Goal: Task Accomplishment & Management: Complete application form

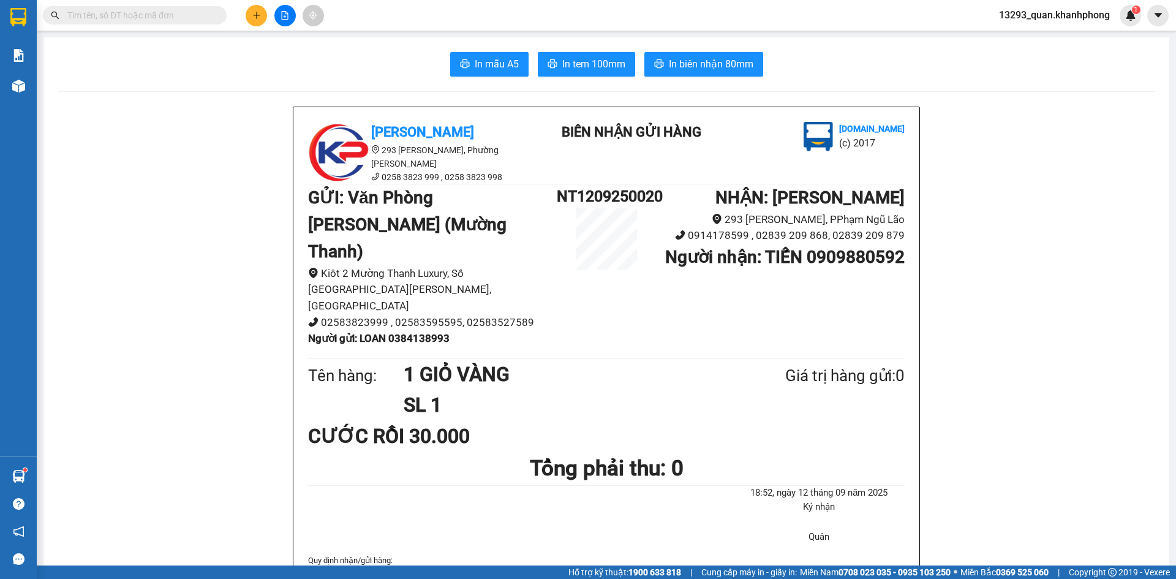
click at [252, 17] on icon "plus" at bounding box center [256, 15] width 9 height 9
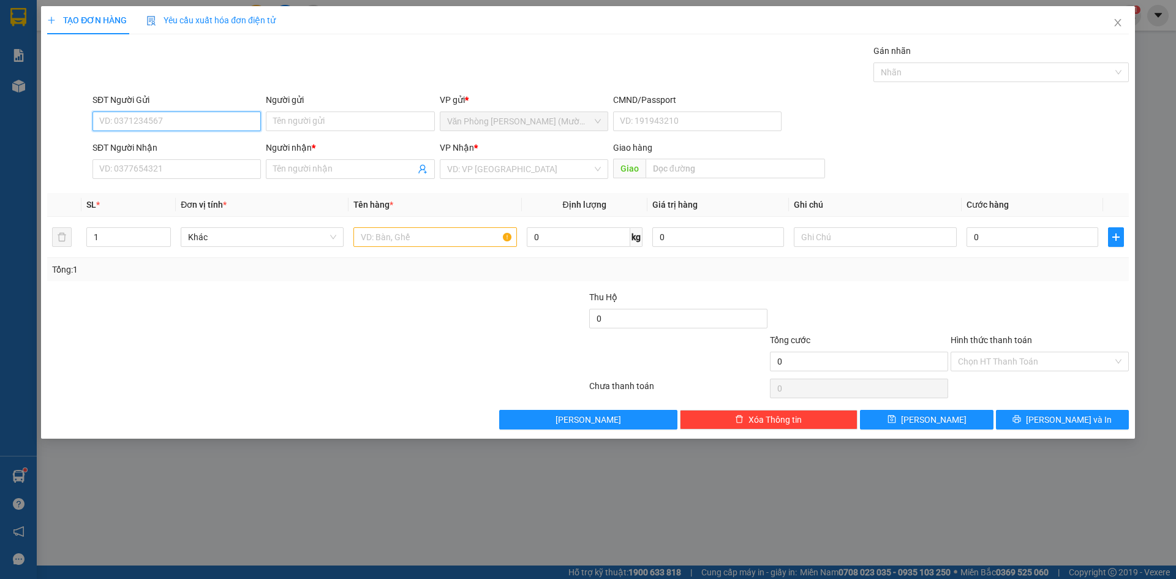
click at [203, 120] on input "SĐT Người Gửi" at bounding box center [176, 121] width 168 height 20
type input "0905238366"
click at [375, 124] on input "Người gửi" at bounding box center [350, 121] width 168 height 20
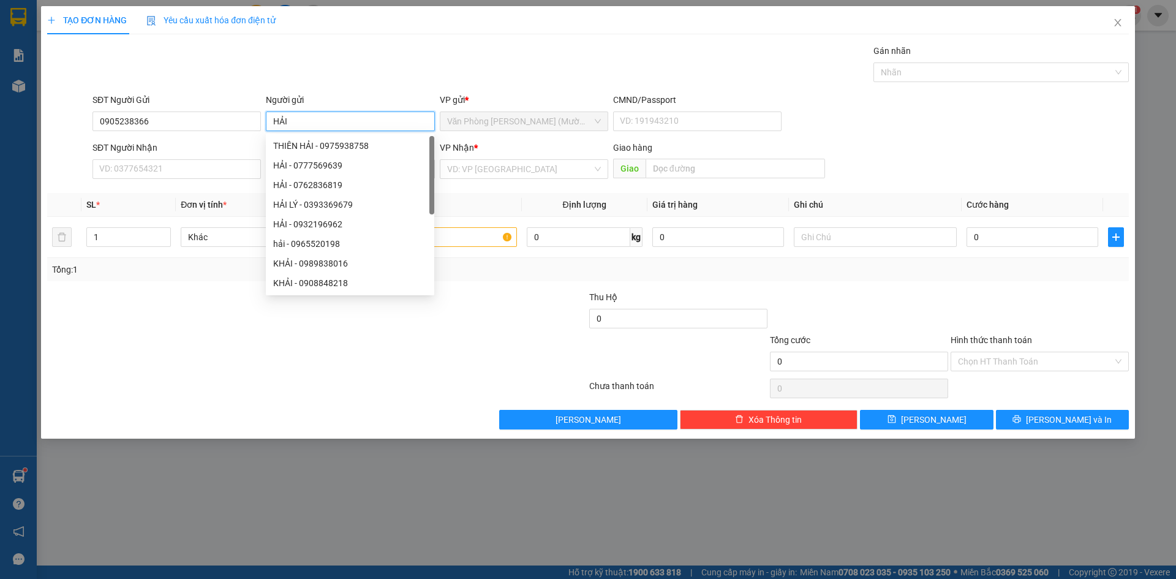
type input "HẢI"
click at [364, 53] on div "Gói vận chuyển * Tiêu chuẩn Gán nhãn Nhãn" at bounding box center [610, 65] width 1041 height 43
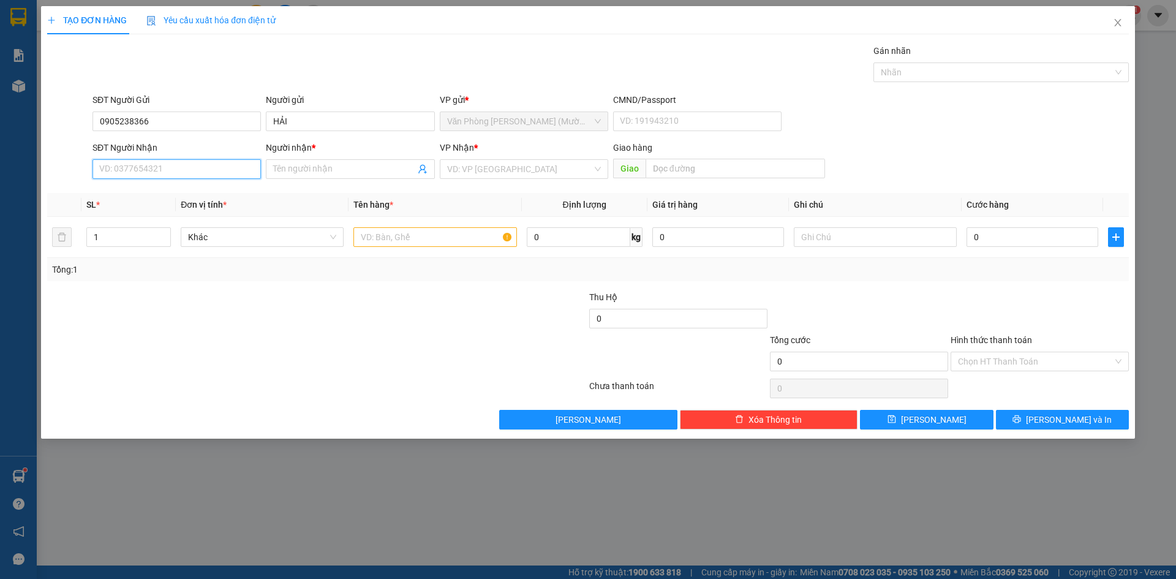
click at [175, 173] on input "SĐT Người Nhận" at bounding box center [176, 169] width 168 height 20
type input "0908212282"
click at [199, 198] on div "0908212282 - HIẾU" at bounding box center [177, 193] width 154 height 13
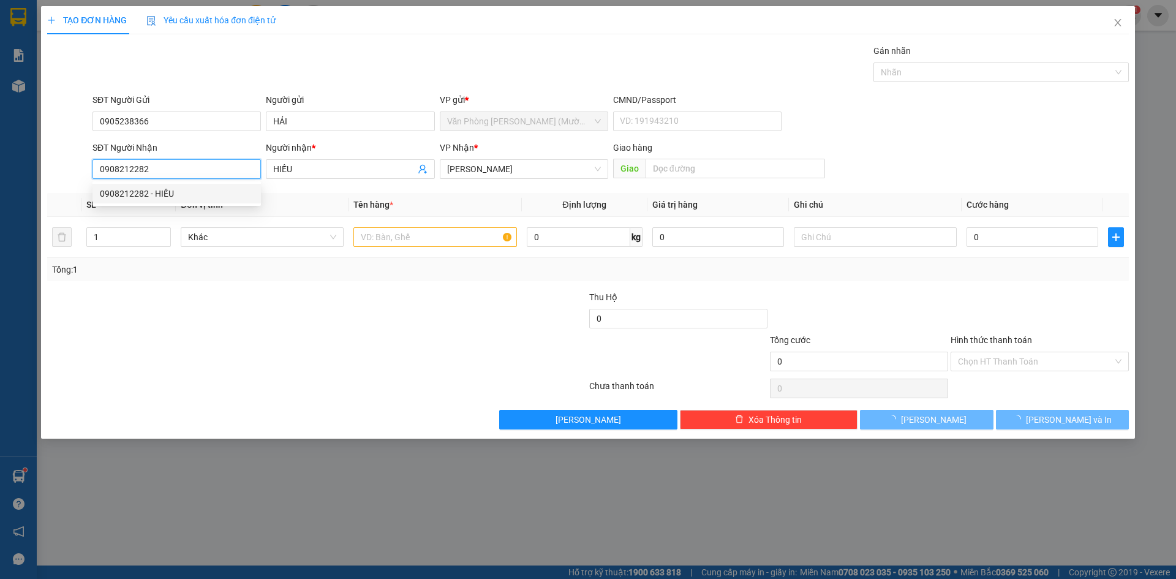
type input "HIẾU"
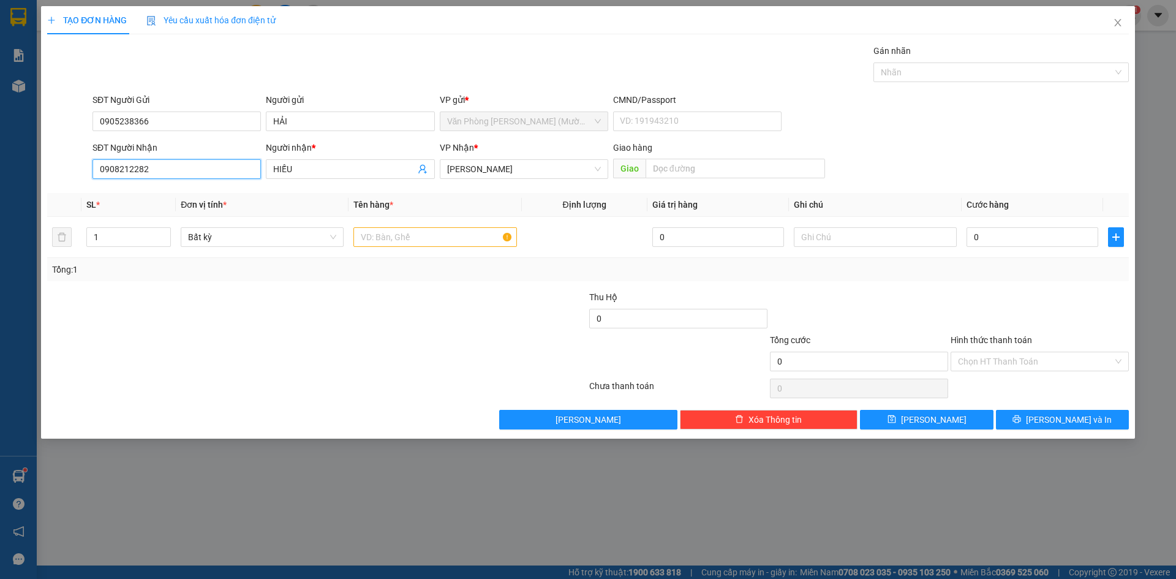
type input "0908212282"
click at [943, 118] on div "SĐT Người Gửi 0905238366 Người gửi HẢI VP gửi * Văn Phòng [PERSON_NAME] ([PERSO…" at bounding box center [610, 114] width 1041 height 43
click at [436, 236] on input "text" at bounding box center [434, 237] width 163 height 20
type input "1TG"
click at [962, 116] on div "SĐT Người Gửi 0905238366 Người gửi HẢI VP gửi * Văn Phòng [PERSON_NAME] ([PERSO…" at bounding box center [610, 114] width 1041 height 43
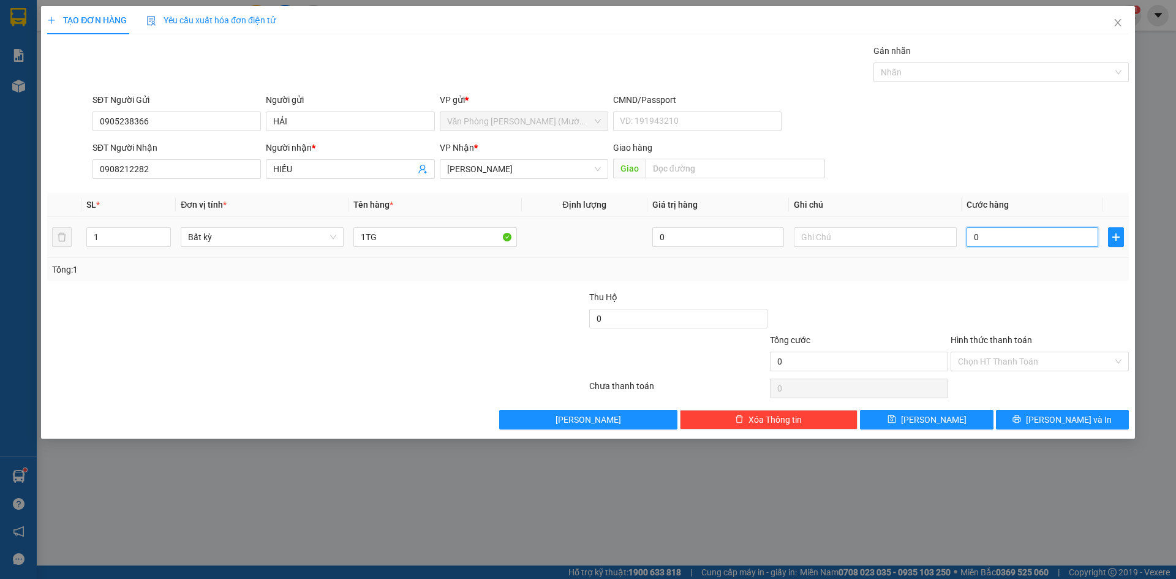
click at [1003, 233] on input "0" at bounding box center [1033, 237] width 132 height 20
type input "5"
type input "50"
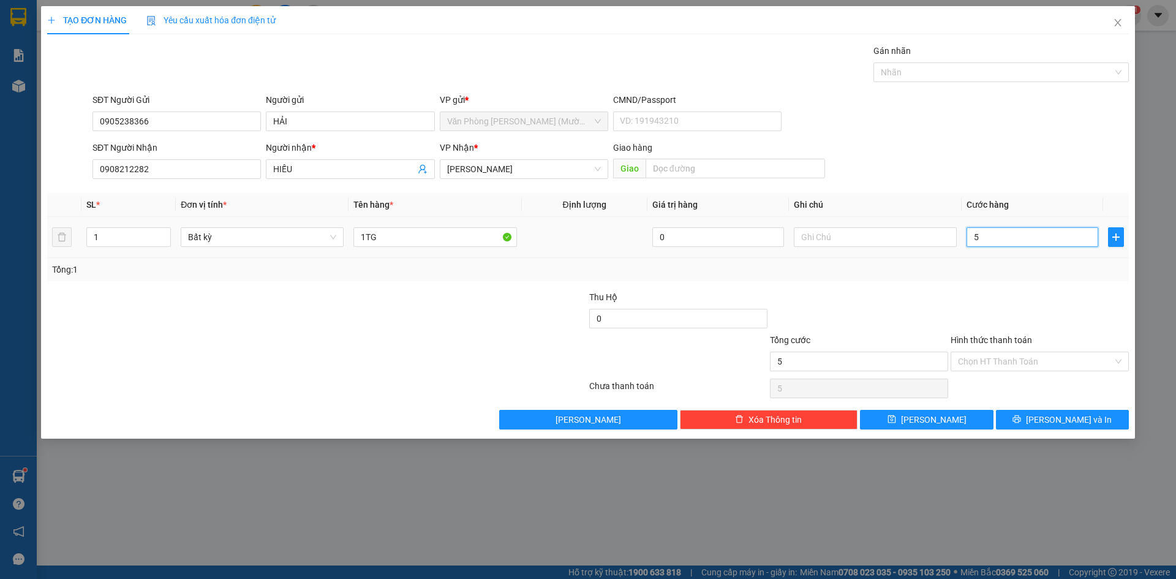
type input "50"
type input "50.000"
click at [989, 141] on div "SĐT Người Nhận 0908212282 Người nhận * HIẾU VP Nhận * [PERSON_NAME] hàng Giao" at bounding box center [610, 162] width 1041 height 43
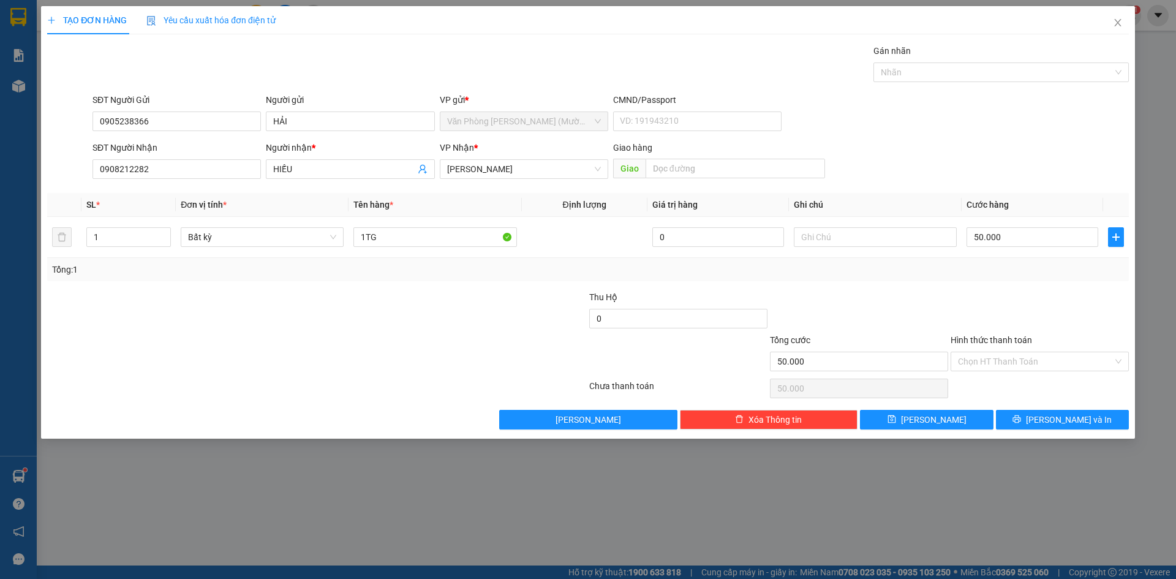
click at [969, 135] on div "SĐT Người Gửi 0905238366 Người gửi HẢI VP gửi * Văn Phòng [PERSON_NAME] ([PERSO…" at bounding box center [610, 114] width 1041 height 43
drag, startPoint x: 1016, startPoint y: 309, endPoint x: 1014, endPoint y: 345, distance: 35.6
click at [1016, 314] on div at bounding box center [1039, 311] width 181 height 43
drag, startPoint x: 1014, startPoint y: 364, endPoint x: 1020, endPoint y: 384, distance: 20.5
click at [1014, 367] on input "Hình thức thanh toán" at bounding box center [1035, 361] width 155 height 18
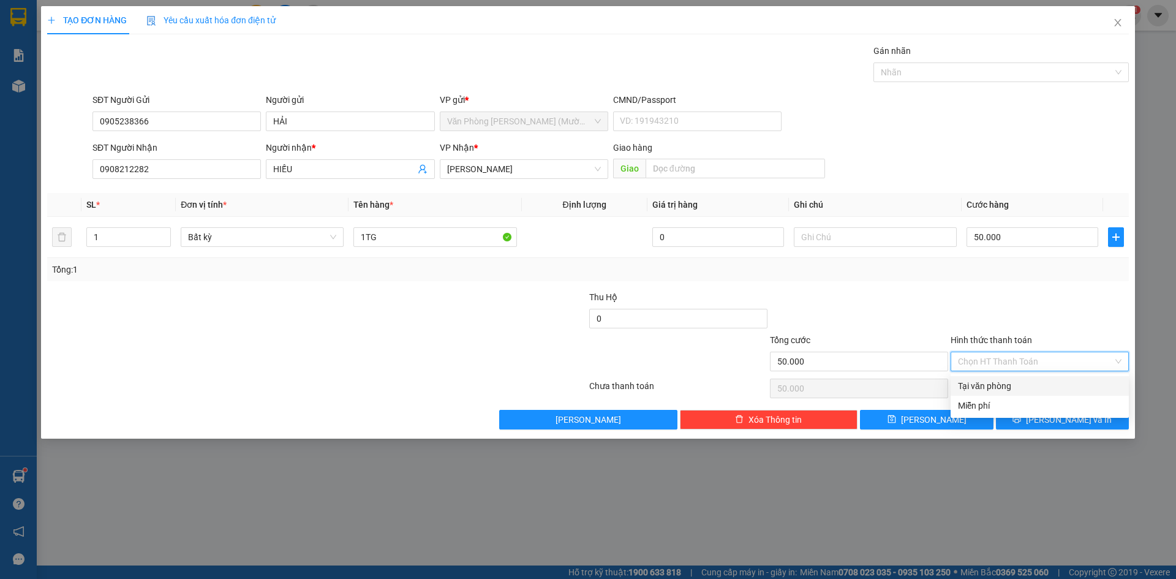
drag, startPoint x: 1020, startPoint y: 388, endPoint x: 1049, endPoint y: 337, distance: 58.7
click at [1024, 385] on div "Tại văn phòng" at bounding box center [1040, 385] width 164 height 13
type input "0"
click at [1049, 319] on div at bounding box center [1039, 311] width 181 height 43
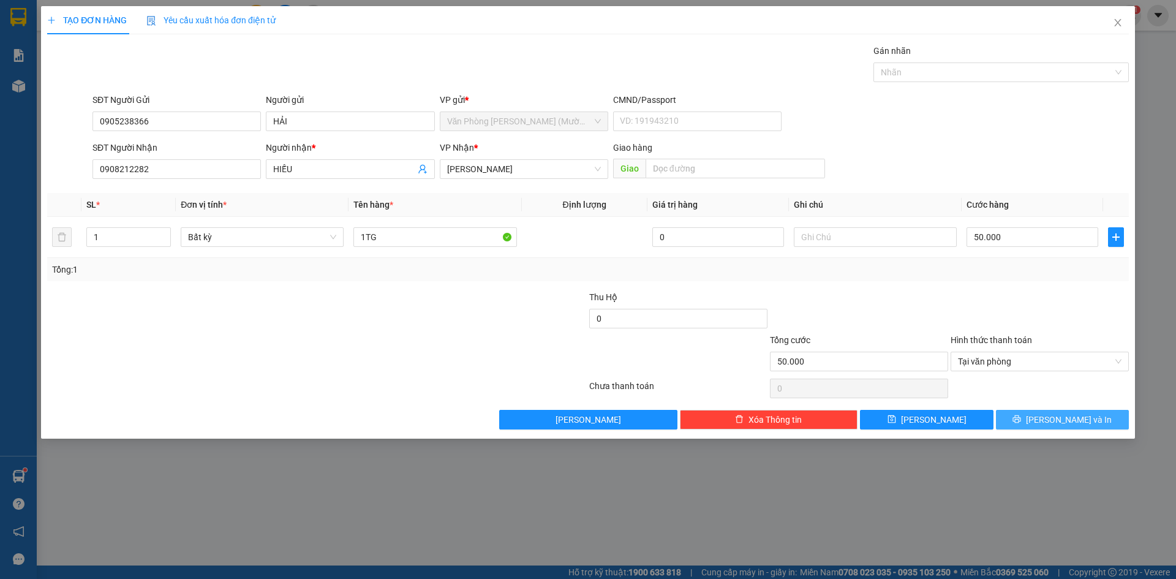
click at [1079, 417] on span "[PERSON_NAME] và In" at bounding box center [1069, 419] width 86 height 13
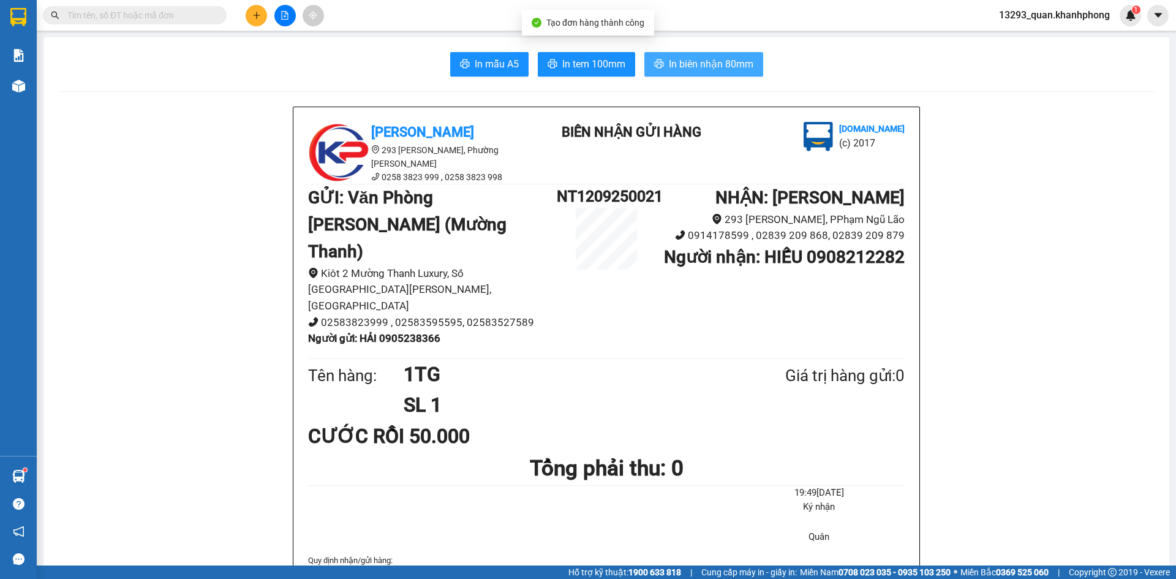
click at [707, 54] on button "In biên nhận 80mm" at bounding box center [703, 64] width 119 height 24
click at [708, 60] on span "In biên nhận 80mm" at bounding box center [711, 63] width 85 height 15
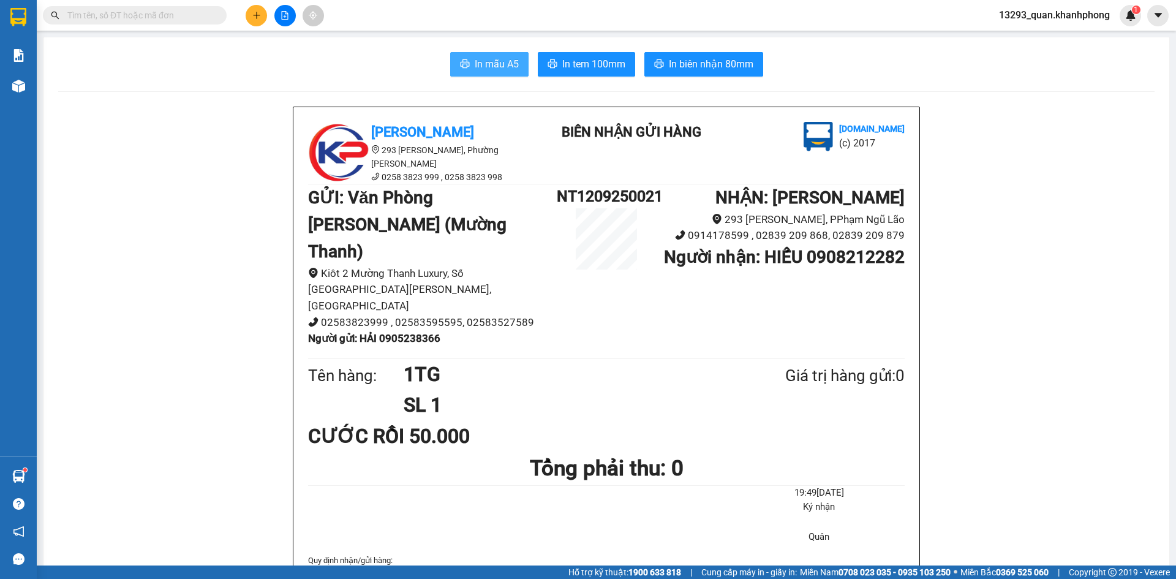
click at [496, 66] on span "In mẫu A5" at bounding box center [497, 63] width 44 height 15
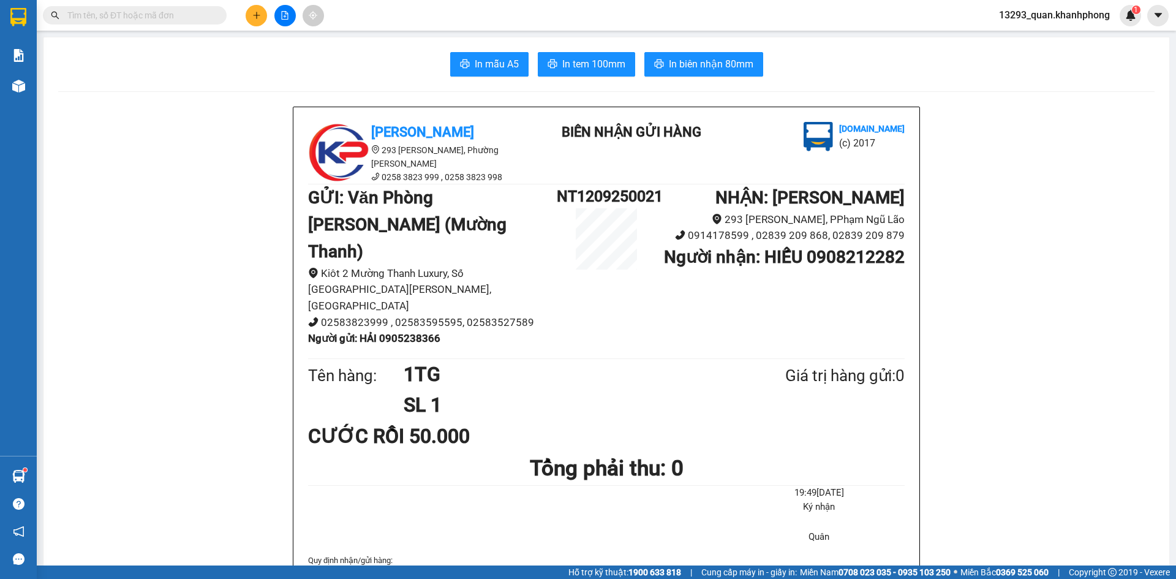
click at [252, 14] on icon "plus" at bounding box center [256, 15] width 9 height 9
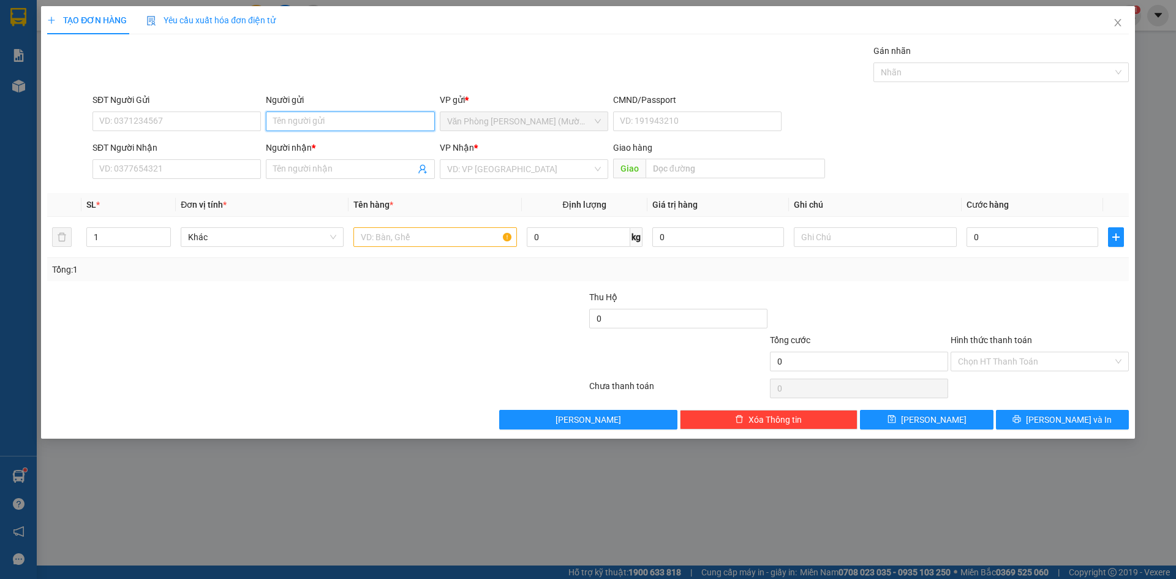
click at [307, 119] on input "Người gửi" at bounding box center [350, 121] width 168 height 20
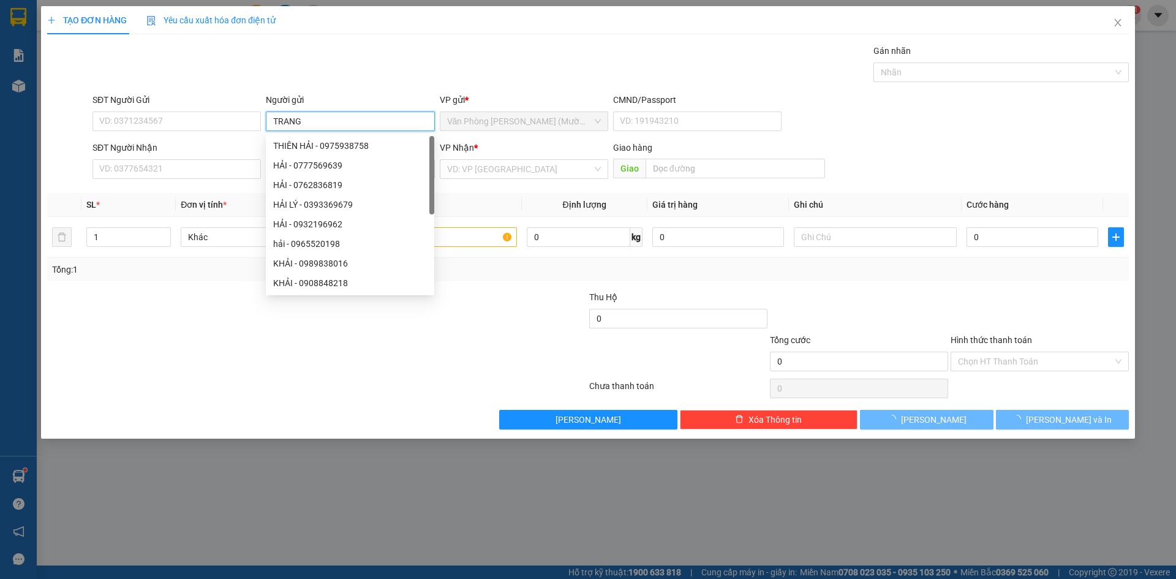
type input "TRANG"
click at [327, 74] on div "Gói vận chuyển * Tiêu chuẩn Gán nhãn Nhãn" at bounding box center [610, 65] width 1041 height 43
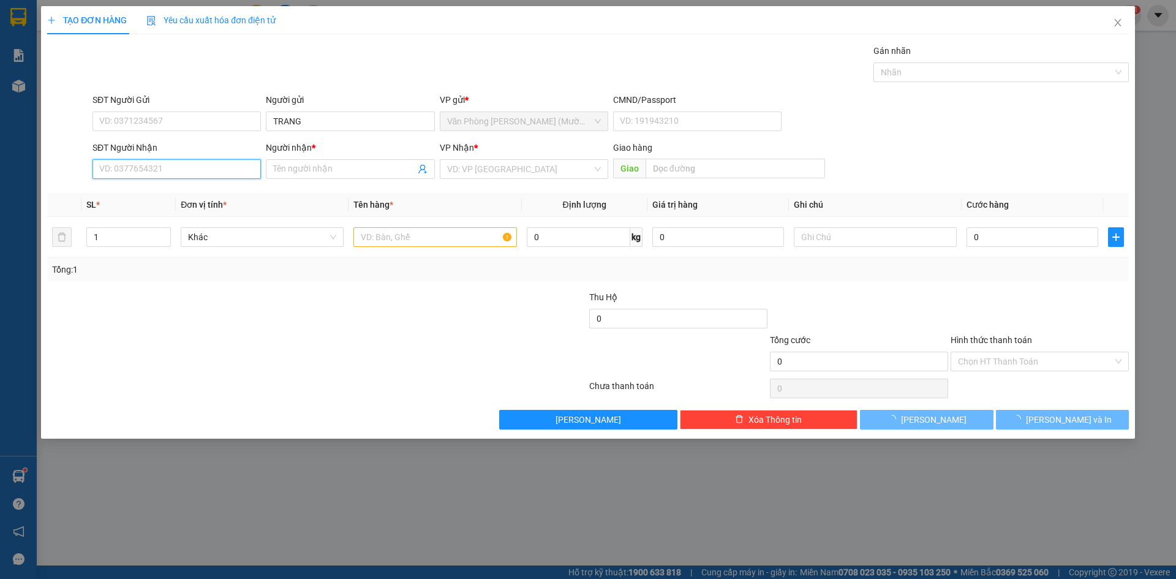
click at [193, 170] on input "SĐT Người Nhận" at bounding box center [176, 169] width 168 height 20
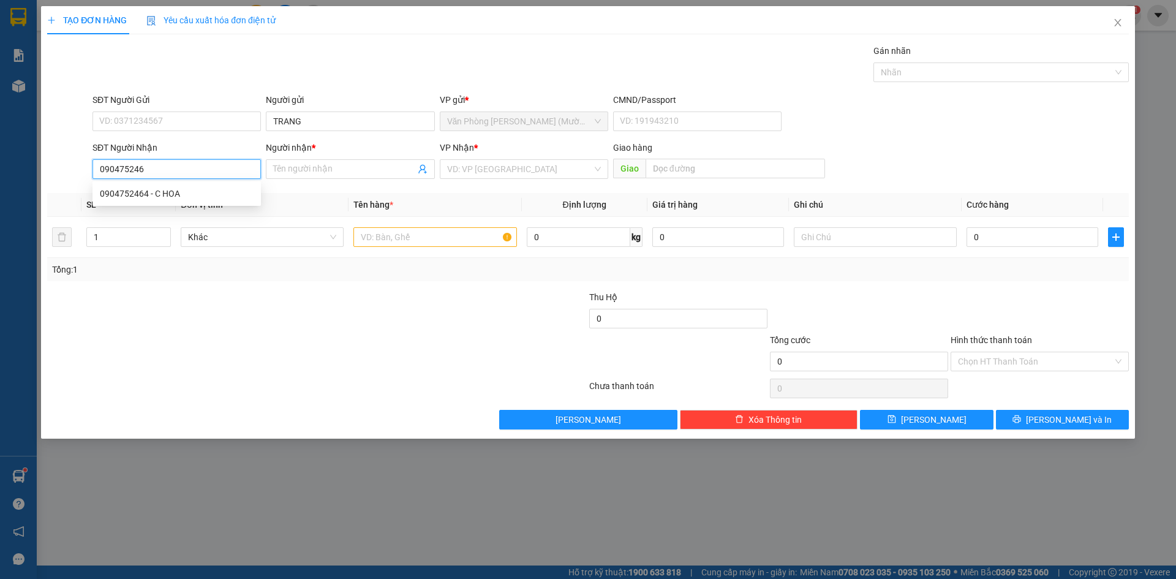
type input "0904752464"
click at [195, 186] on div "0904752464 - C HOA" at bounding box center [176, 194] width 168 height 20
type input "C HOA"
type input "0904752464"
drag, startPoint x: 981, startPoint y: 146, endPoint x: 890, endPoint y: 164, distance: 92.5
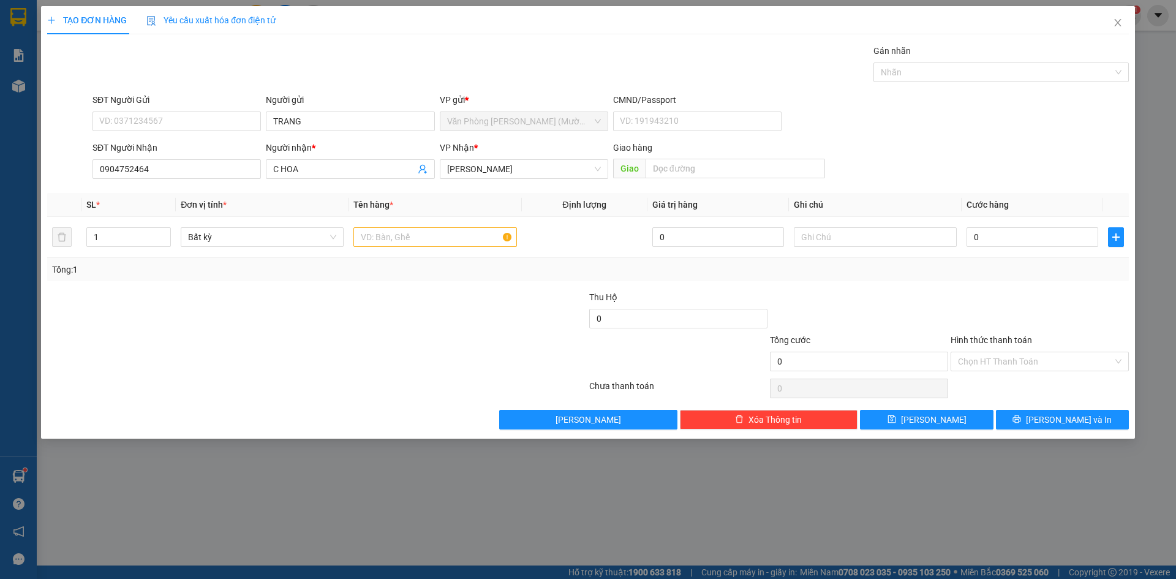
click at [980, 146] on div "SĐT Người Nhận 0904752464 Người nhận * C HOA VP Nhận * [PERSON_NAME] [PERSON_NA…" at bounding box center [610, 162] width 1041 height 43
click at [443, 243] on input "text" at bounding box center [434, 237] width 163 height 20
type input "1TX"
click at [975, 135] on div "SĐT Người Gửi VD: 0371234567 Người gửi TRANG VP gửi * Văn Phòng [PERSON_NAME] (…" at bounding box center [610, 114] width 1041 height 43
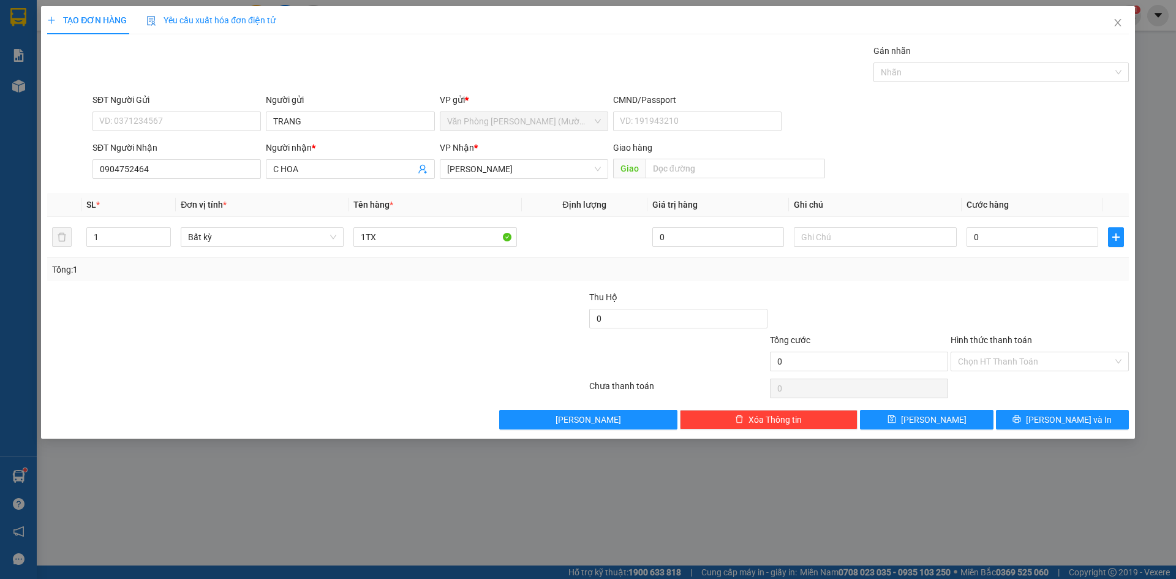
click at [975, 134] on div "SĐT Người Gửi VD: 0371234567 Người gửi TRANG VP gửi * Văn Phòng [PERSON_NAME] (…" at bounding box center [610, 114] width 1041 height 43
click at [979, 134] on div "SĐT Người Gửi VD: 0371234567 Người gửi TRANG VP gửi * Văn Phòng [PERSON_NAME] (…" at bounding box center [610, 114] width 1041 height 43
click at [985, 121] on div "SĐT Người Gửi VD: 0371234567 Người gửi TRANG VP gửi * Văn Phòng [PERSON_NAME] (…" at bounding box center [610, 114] width 1041 height 43
drag, startPoint x: 989, startPoint y: 138, endPoint x: 970, endPoint y: 91, distance: 51.1
click at [991, 136] on form "SĐT Người Gửi VD: 0371234567 Người gửi TRANG VP gửi * Văn Phòng [PERSON_NAME] (…" at bounding box center [588, 138] width 1082 height 91
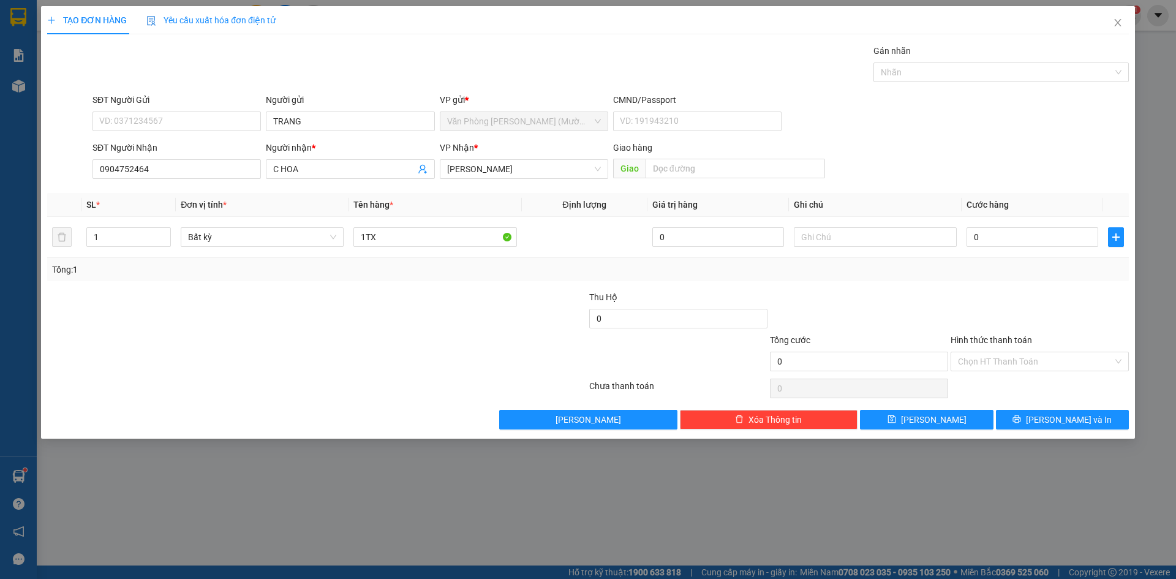
click at [964, 85] on div "Gán nhãn Nhãn" at bounding box center [1000, 65] width 255 height 43
click at [1025, 227] on div "0" at bounding box center [1033, 237] width 132 height 24
click at [1022, 244] on input "0" at bounding box center [1033, 237] width 132 height 20
type input "7"
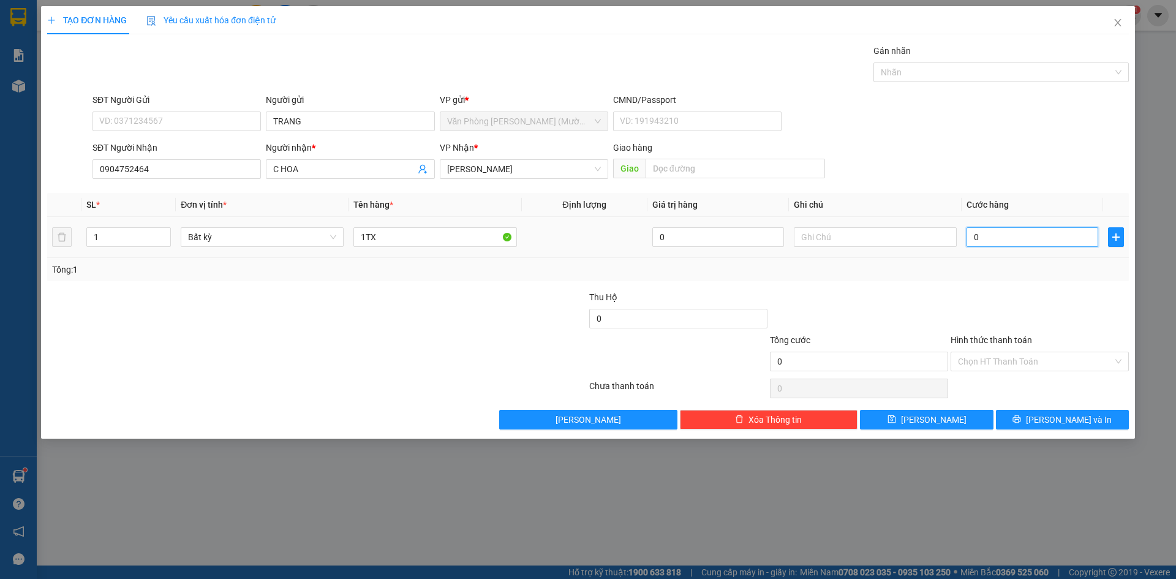
type input "7"
type input "70"
type input "70.000"
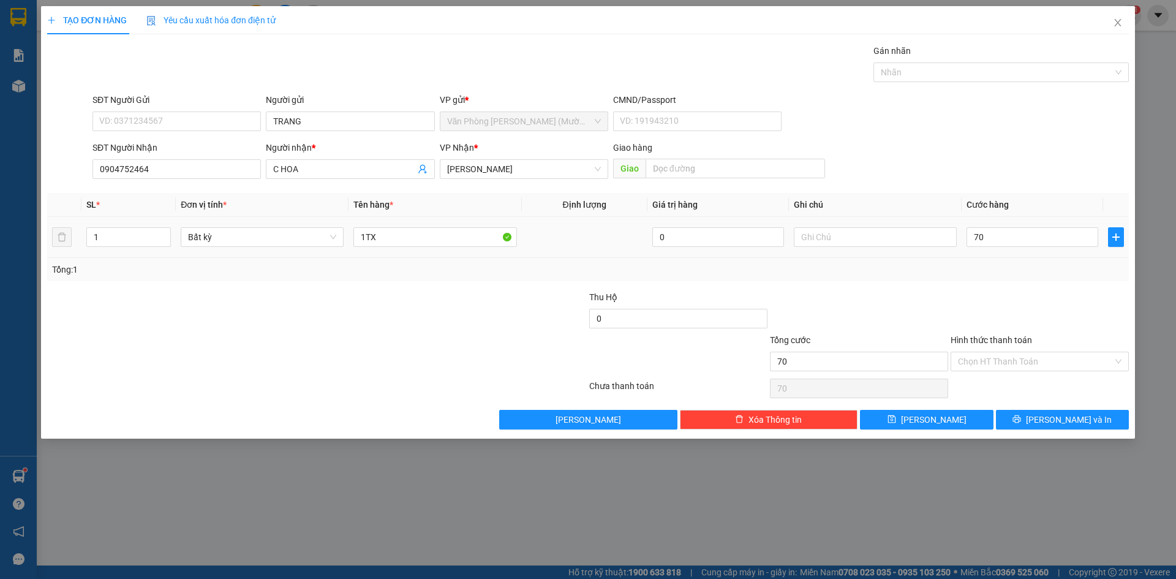
type input "70.000"
click at [1028, 156] on div "SĐT Người Nhận 0904752464 Người nhận * C HOA VP Nhận * [PERSON_NAME] [PERSON_NA…" at bounding box center [610, 162] width 1041 height 43
click at [1026, 151] on div "SĐT Người Nhận 0904752464 Người nhận * C HOA VP Nhận * [PERSON_NAME] [PERSON_NA…" at bounding box center [610, 162] width 1041 height 43
drag, startPoint x: 1062, startPoint y: 291, endPoint x: 1060, endPoint y: 352, distance: 61.3
click at [1061, 292] on div at bounding box center [1039, 311] width 181 height 43
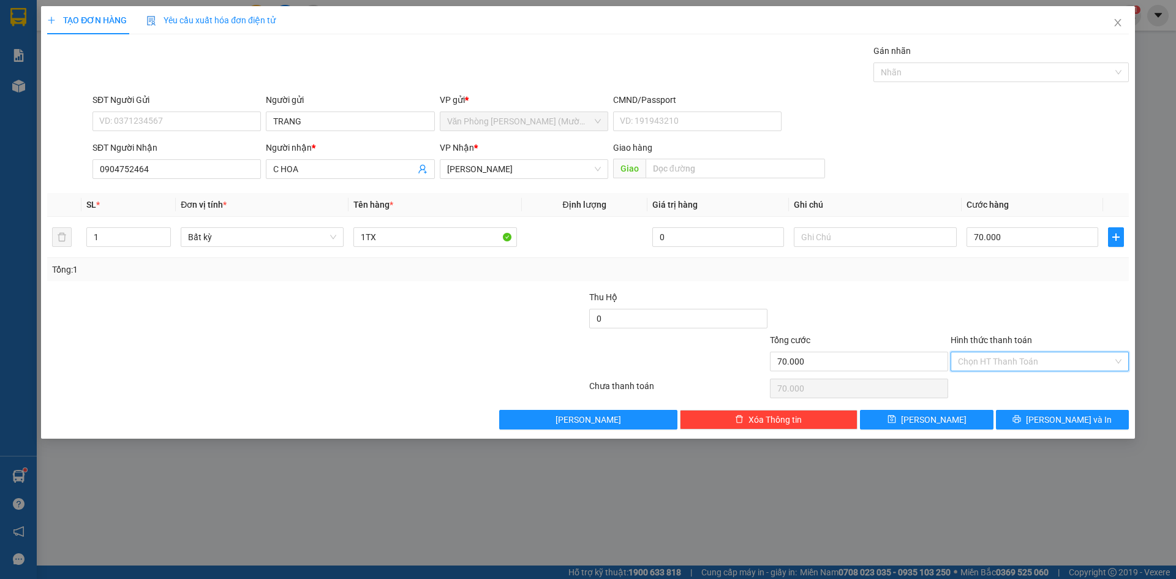
click at [1050, 364] on input "Hình thức thanh toán" at bounding box center [1035, 361] width 155 height 18
drag, startPoint x: 1030, startPoint y: 388, endPoint x: 1058, endPoint y: 328, distance: 66.3
click at [1031, 388] on div "Tại văn phòng" at bounding box center [1040, 385] width 164 height 13
type input "0"
click at [1060, 322] on div at bounding box center [1039, 311] width 181 height 43
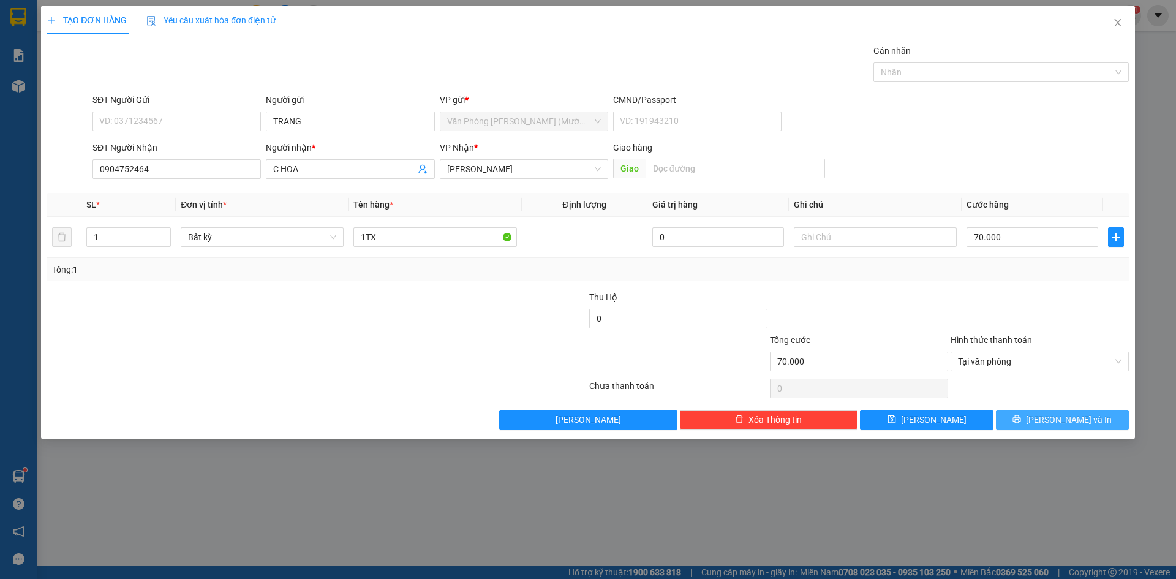
click at [1093, 421] on button "[PERSON_NAME] và In" at bounding box center [1062, 420] width 133 height 20
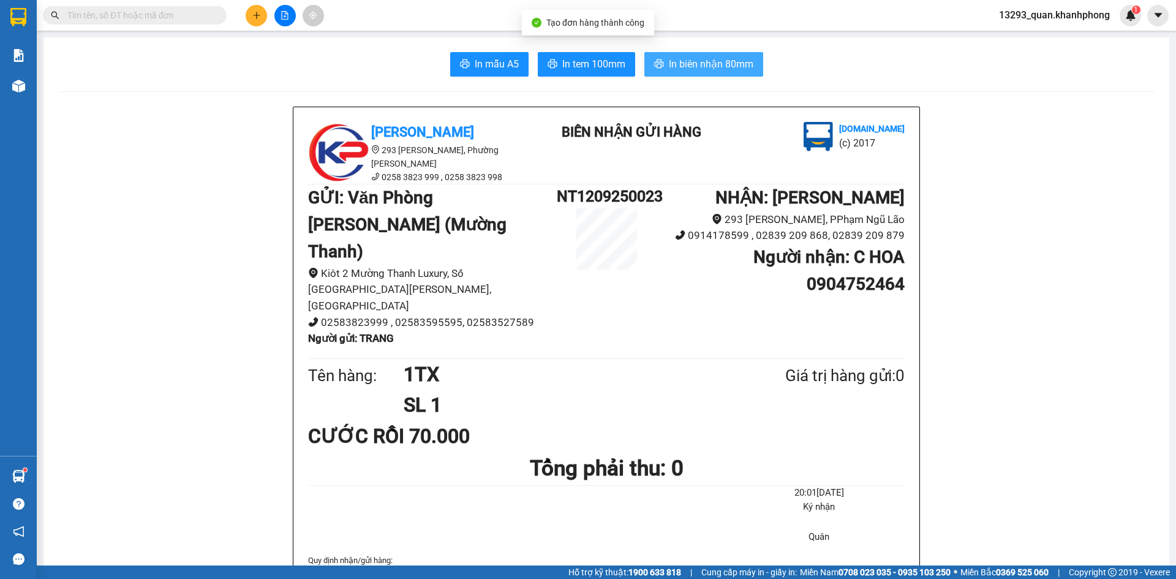
click at [733, 64] on span "In biên nhận 80mm" at bounding box center [711, 63] width 85 height 15
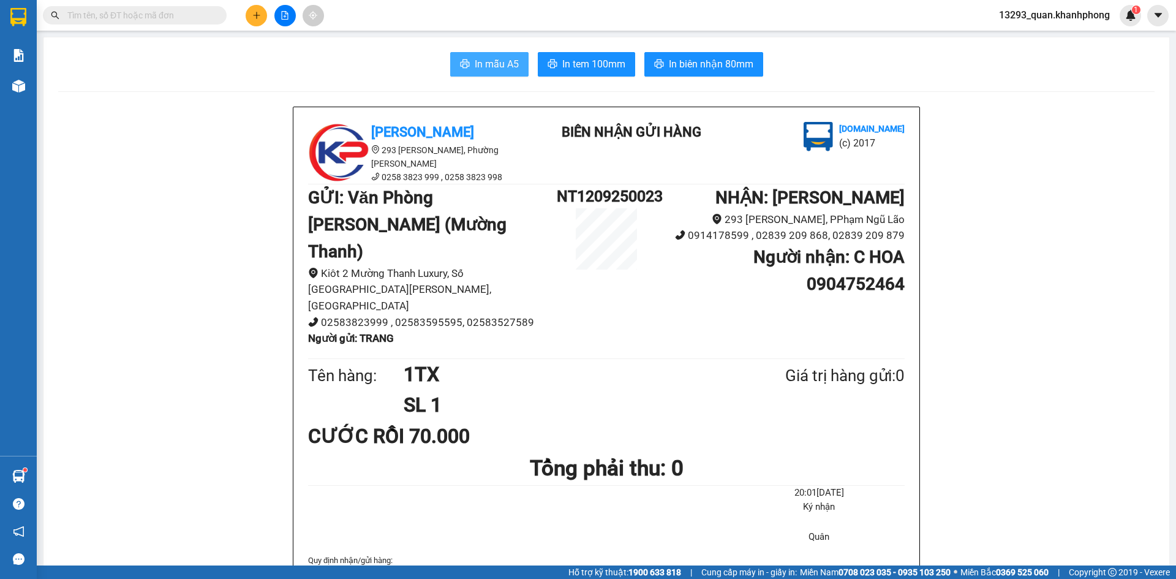
click at [501, 64] on span "In mẫu A5" at bounding box center [497, 63] width 44 height 15
drag, startPoint x: 1079, startPoint y: 262, endPoint x: 1082, endPoint y: 254, distance: 8.0
drag, startPoint x: 1088, startPoint y: 205, endPoint x: 1175, endPoint y: 73, distance: 157.8
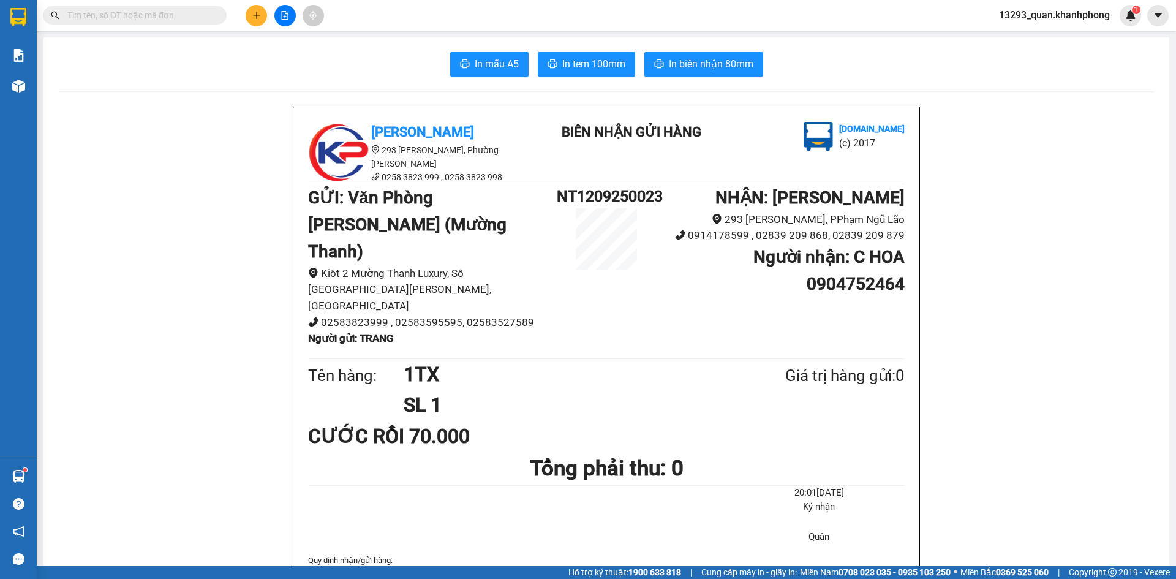
click at [259, 18] on icon "plus" at bounding box center [256, 15] width 9 height 9
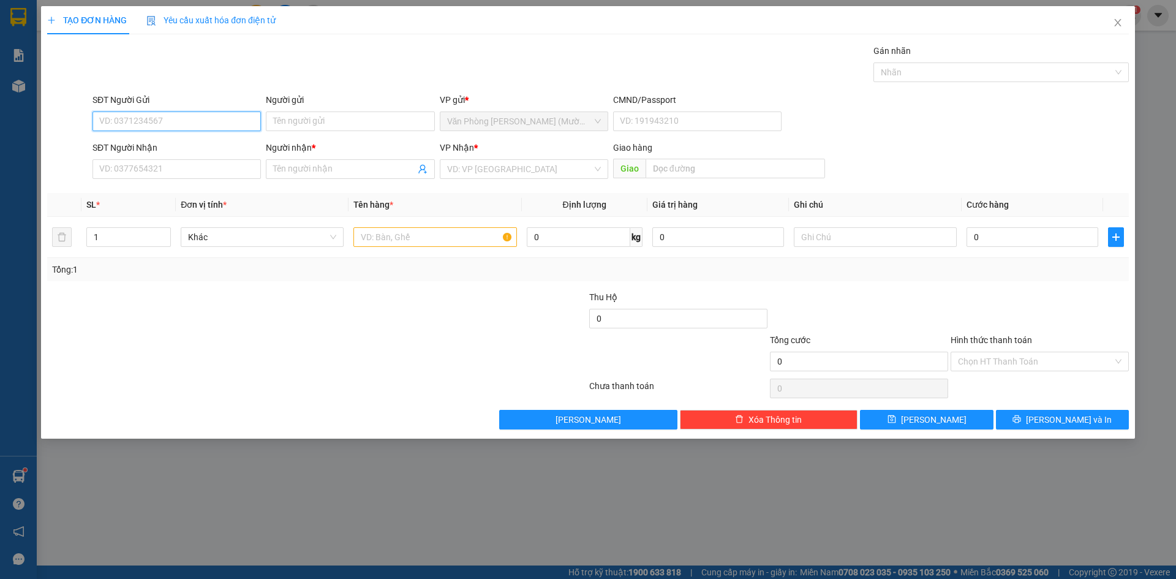
click at [219, 122] on input "SĐT Người Gửi" at bounding box center [176, 121] width 168 height 20
type input "0904931655"
click at [205, 152] on div "0904931655 - thảo" at bounding box center [177, 145] width 154 height 13
type input "thảo"
type input "0904931655"
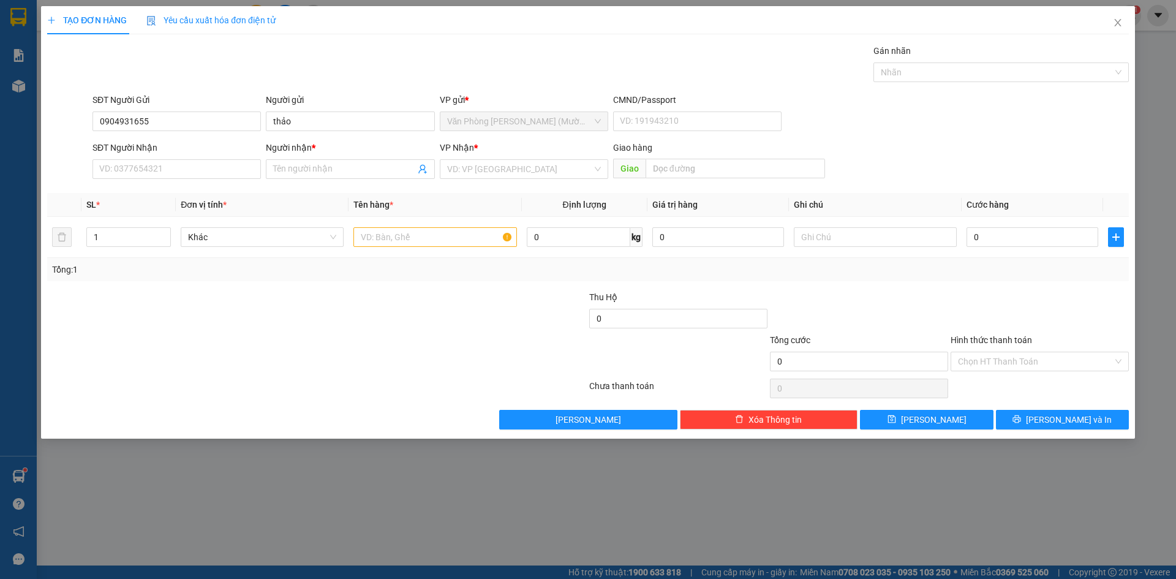
click at [265, 55] on div "Gói vận chuyển * Tiêu chuẩn Gán nhãn Nhãn" at bounding box center [610, 65] width 1041 height 43
click at [213, 172] on input "SĐT Người Nhận" at bounding box center [176, 169] width 168 height 20
click at [172, 213] on div "0358347417 - VY" at bounding box center [177, 212] width 154 height 13
type input "0358347417"
type input "VY"
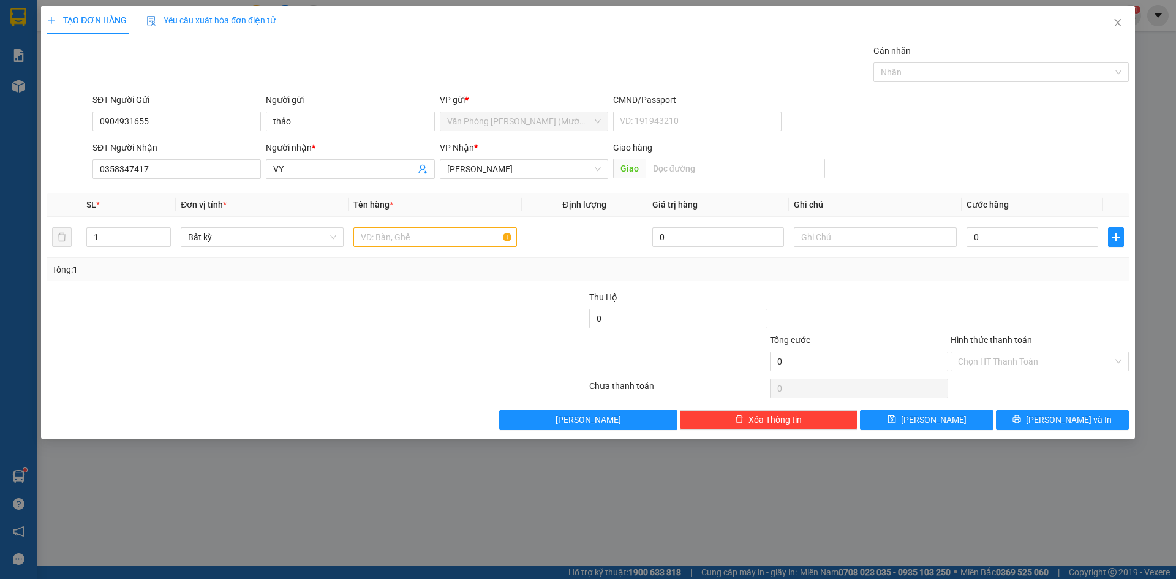
click at [921, 129] on div "SĐT Người Gửi 0904931655 Người gửi thảo VP gửi * Văn Phòng [PERSON_NAME] ([PERS…" at bounding box center [610, 114] width 1041 height 43
click at [459, 232] on input "text" at bounding box center [434, 237] width 163 height 20
type input "1T"
click at [971, 140] on form "SĐT Người Gửi 0904931655 Người gửi thảo VP gửi * Văn Phòng [PERSON_NAME] ([PERS…" at bounding box center [588, 138] width 1082 height 91
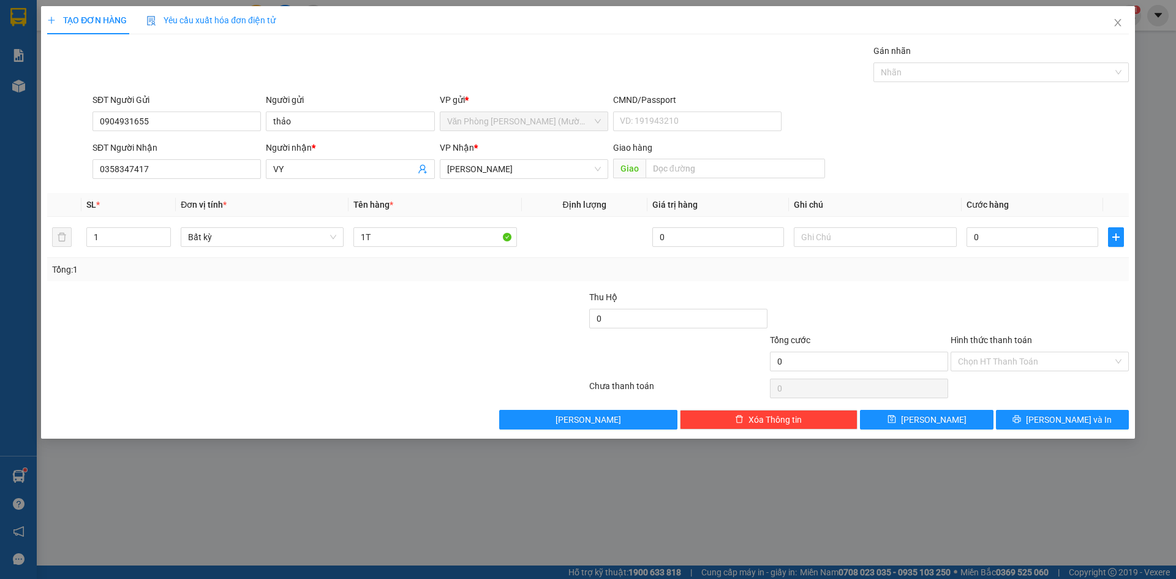
click at [1033, 151] on div "SĐT Người Nhận 0358347417 Người nhận * VY VP Nhận * [PERSON_NAME] hàng Giao" at bounding box center [610, 162] width 1041 height 43
click at [998, 117] on div "SĐT Người Gửi 0904931655 Người gửi thảo VP gửi * Văn Phòng [PERSON_NAME] ([PERS…" at bounding box center [610, 114] width 1041 height 43
click at [1027, 153] on div "SĐT Người Nhận 0358347417 Người nhận * VY VP Nhận * [PERSON_NAME] hàng Giao" at bounding box center [610, 162] width 1041 height 43
click at [1003, 115] on div "SĐT Người Gửi 0904931655 Người gửi thảo VP gửi * Văn Phòng [PERSON_NAME] ([PERS…" at bounding box center [610, 114] width 1041 height 43
click at [1003, 118] on div "SĐT Người Gửi 0904931655 Người gửi thảo VP gửi * Văn Phòng [PERSON_NAME] ([PERS…" at bounding box center [610, 114] width 1041 height 43
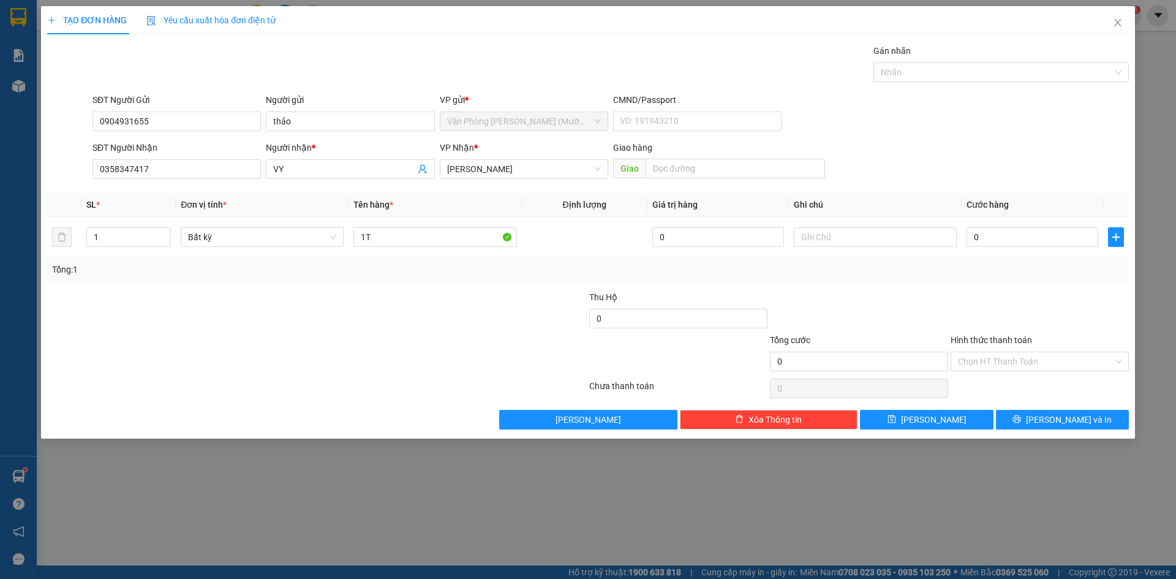
click at [1009, 133] on div "SĐT Người Gửi 0904931655 Người gửi thảo VP gửi * Văn Phòng [PERSON_NAME] ([PERS…" at bounding box center [610, 114] width 1041 height 43
click at [1004, 232] on input "0" at bounding box center [1033, 237] width 132 height 20
type input "2"
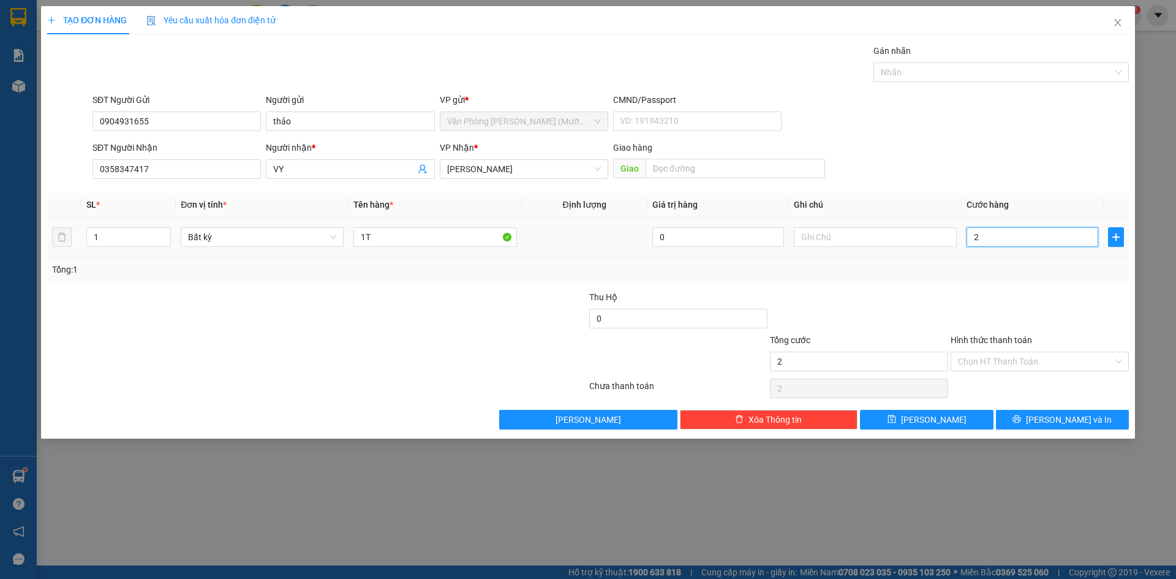
type input "20"
type input "20.000"
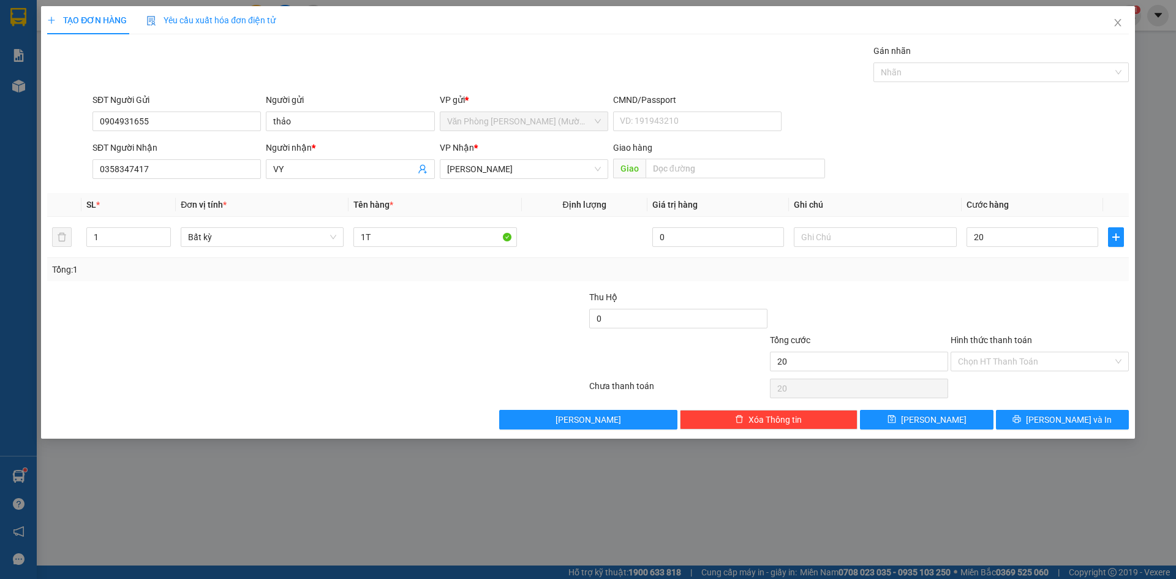
type input "20.000"
click at [954, 161] on div "SĐT Người Nhận 0358347417 Người nhận * VY VP Nhận * [PERSON_NAME] hàng Giao" at bounding box center [610, 162] width 1041 height 43
click at [1011, 276] on div "Tổng: 1" at bounding box center [588, 269] width 1082 height 23
click at [999, 142] on div "SĐT Người Nhận 0358347417 Người nhận * VY VP Nhận * [PERSON_NAME] hàng Giao" at bounding box center [610, 162] width 1041 height 43
drag, startPoint x: 1019, startPoint y: 277, endPoint x: 975, endPoint y: 159, distance: 126.0
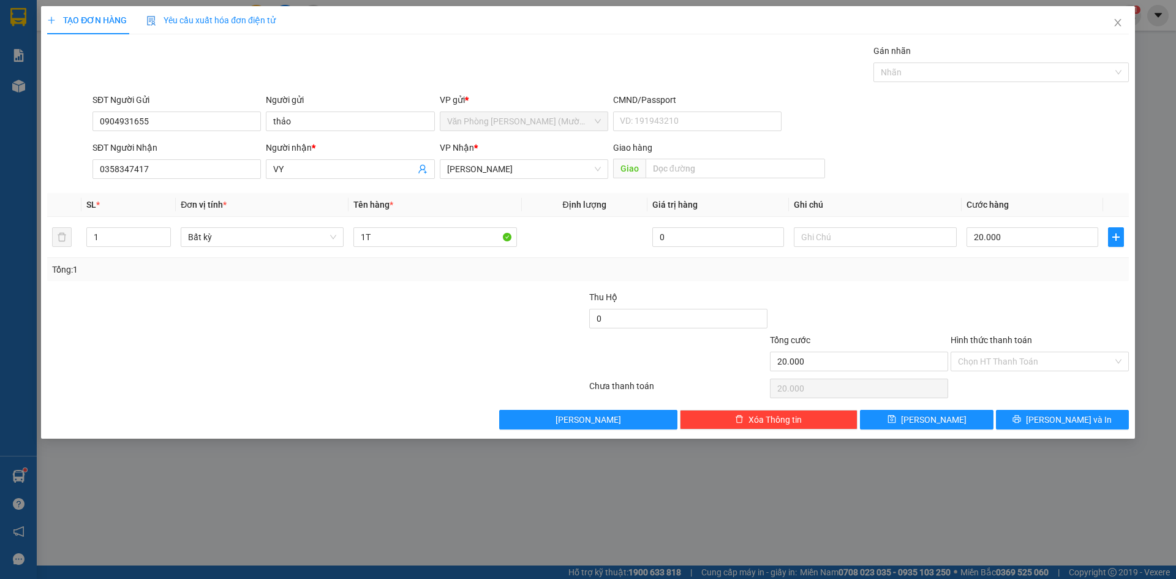
click at [1016, 259] on div "Tổng: 1" at bounding box center [588, 269] width 1082 height 23
click at [988, 143] on div "SĐT Người Nhận 0358347417 Người nhận * VY VP Nhận * [PERSON_NAME] hàng Giao" at bounding box center [610, 162] width 1041 height 43
click at [1011, 271] on div "Tổng: 1" at bounding box center [588, 269] width 1072 height 13
click at [1000, 176] on div "SĐT Người Nhận 0358347417 Người nhận * VY VP Nhận * [PERSON_NAME] hàng Giao" at bounding box center [610, 162] width 1041 height 43
click at [983, 300] on div at bounding box center [1039, 311] width 181 height 43
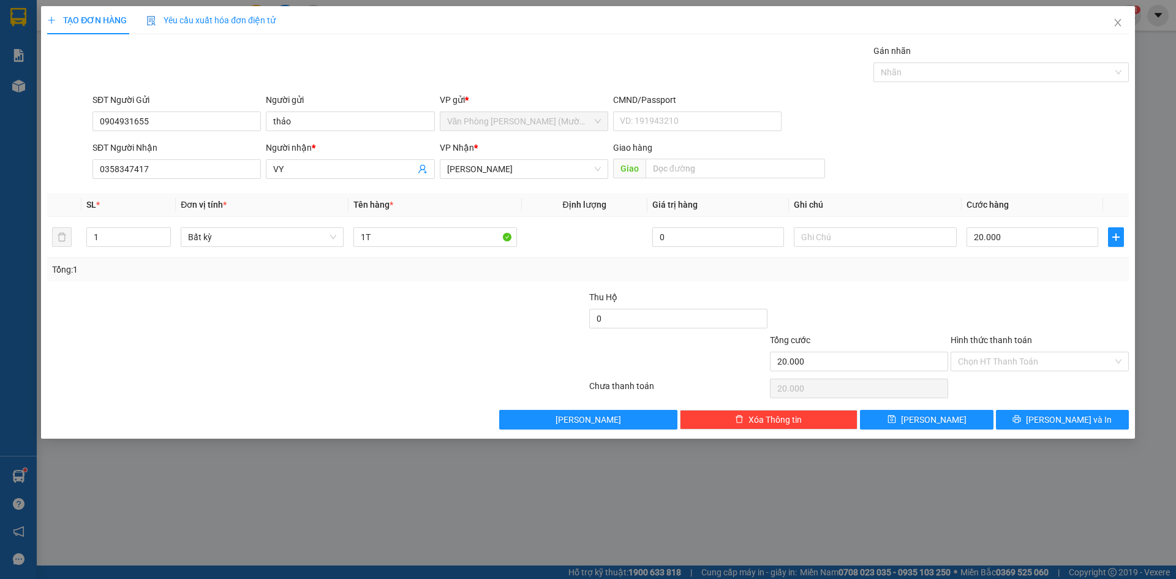
click at [951, 100] on div "SĐT Người Gửi 0904931655 Người gửi thảo VP gửi * Văn Phòng [PERSON_NAME] ([PERS…" at bounding box center [610, 114] width 1041 height 43
click at [1047, 428] on button "[PERSON_NAME] và In" at bounding box center [1062, 420] width 133 height 20
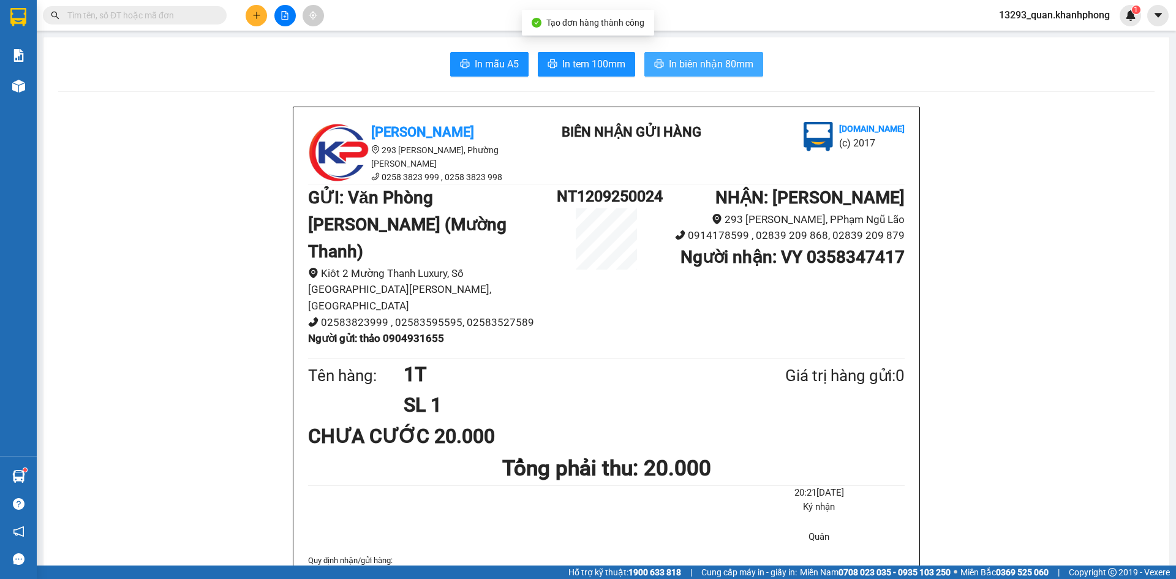
click at [720, 65] on span "In biên nhận 80mm" at bounding box center [711, 63] width 85 height 15
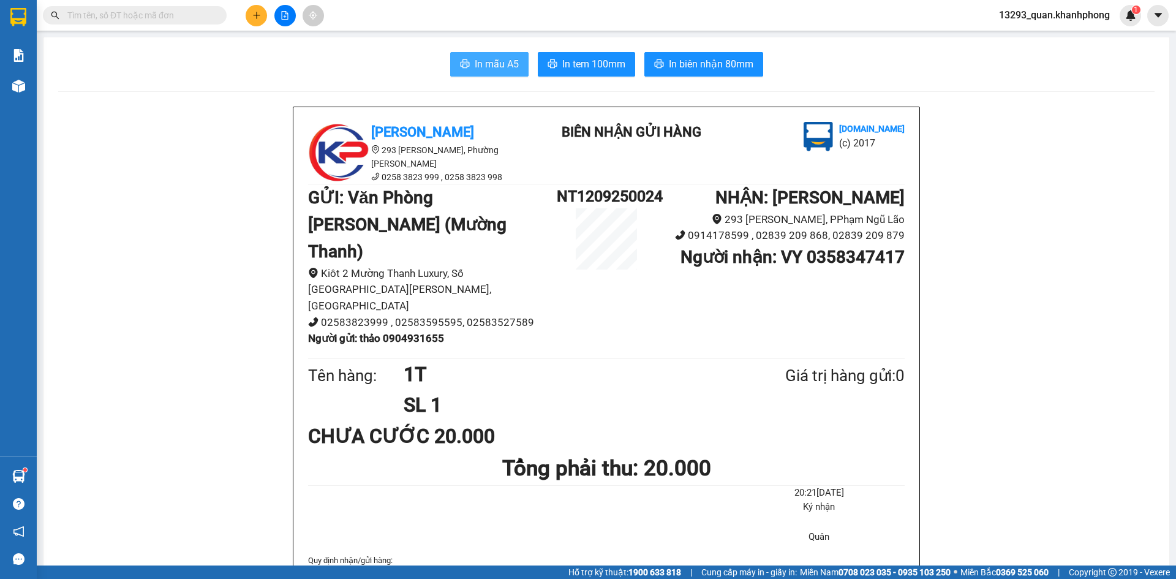
click at [499, 63] on span "In mẫu A5" at bounding box center [497, 63] width 44 height 15
click at [251, 12] on button at bounding box center [256, 15] width 21 height 21
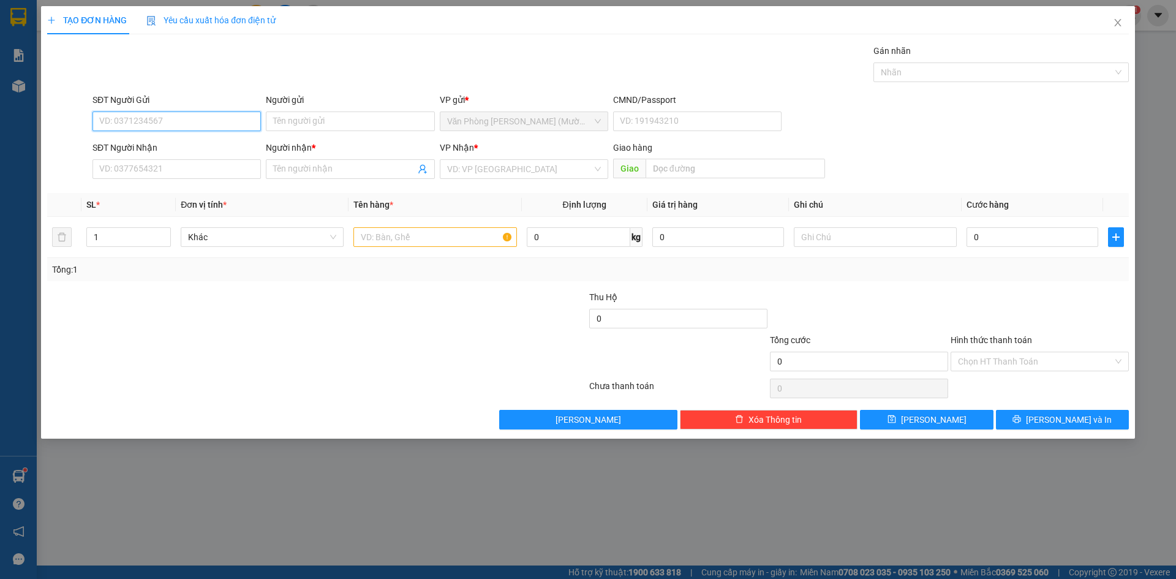
click at [243, 116] on input "SĐT Người Gửi" at bounding box center [176, 121] width 168 height 20
type input "0977745773"
click at [222, 149] on div "0977745773 - THỦY" at bounding box center [177, 145] width 154 height 13
type input "THỦY"
type input "0977745773"
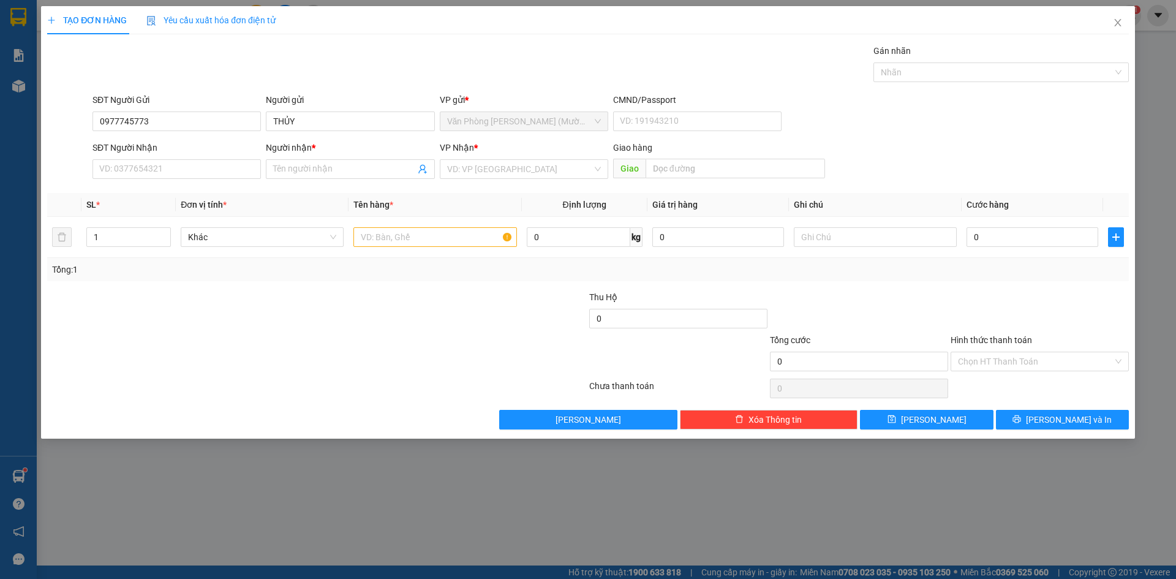
click at [230, 61] on div "Gói vận chuyển * Tiêu chuẩn Gán nhãn Nhãn" at bounding box center [610, 65] width 1041 height 43
click at [190, 178] on input "SĐT Người Nhận" at bounding box center [176, 169] width 168 height 20
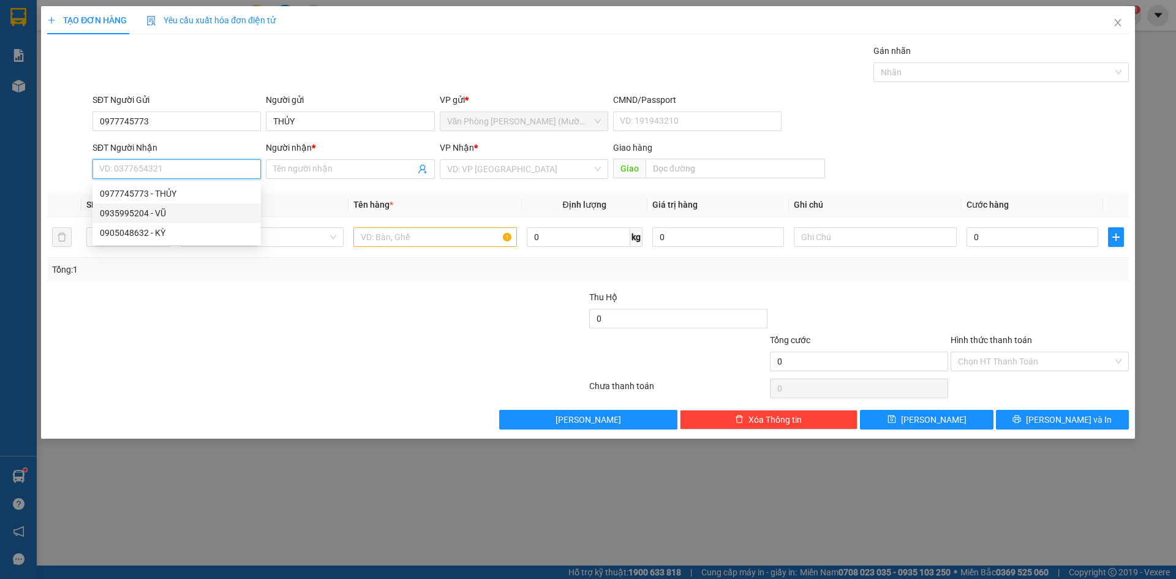
click at [180, 214] on div "0935995204 - VŨ" at bounding box center [177, 212] width 154 height 13
type input "0935995204"
type input "VŨ"
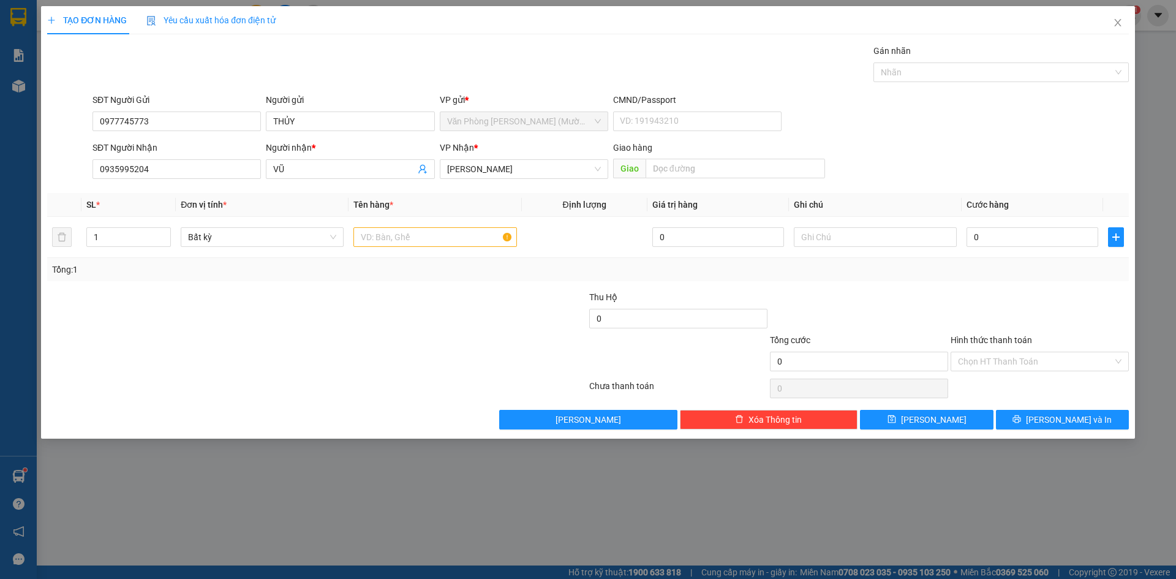
click at [922, 107] on div "SĐT Người Gửi 0977745773 Người gửi THỦY VP gửi * Văn Phòng [PERSON_NAME] ([PERS…" at bounding box center [610, 114] width 1041 height 43
click at [405, 235] on input "text" at bounding box center [434, 237] width 163 height 20
type input "1TX"
click at [1003, 119] on div "SĐT Người Gửi 0977745773 Người gửi THỦY VP gửi * Văn Phòng [PERSON_NAME] ([PERS…" at bounding box center [610, 114] width 1041 height 43
click at [995, 234] on input "0" at bounding box center [1033, 237] width 132 height 20
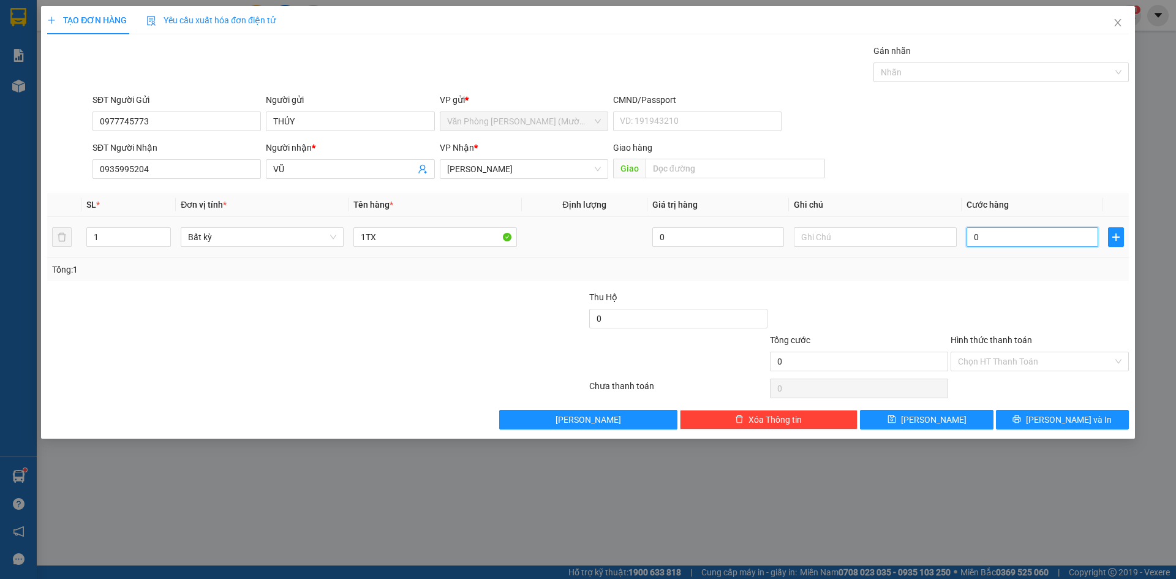
type input "5"
type input "50"
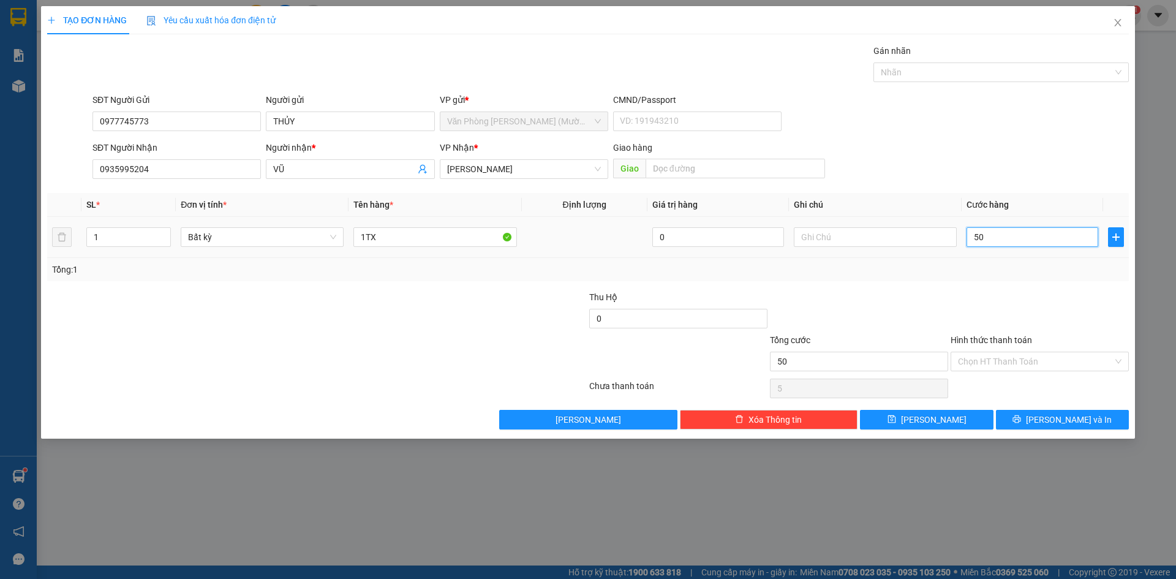
type input "50"
type input "50.000"
click at [967, 125] on div "SĐT Người Gửi 0977745773 Người gửi THỦY VP gửi * Văn Phòng [PERSON_NAME] ([PERS…" at bounding box center [610, 114] width 1041 height 43
click at [988, 113] on div "SĐT Người Gửi 0977745773 Người gửi THỦY VP gửi * Văn Phòng [PERSON_NAME] ([PERS…" at bounding box center [610, 114] width 1041 height 43
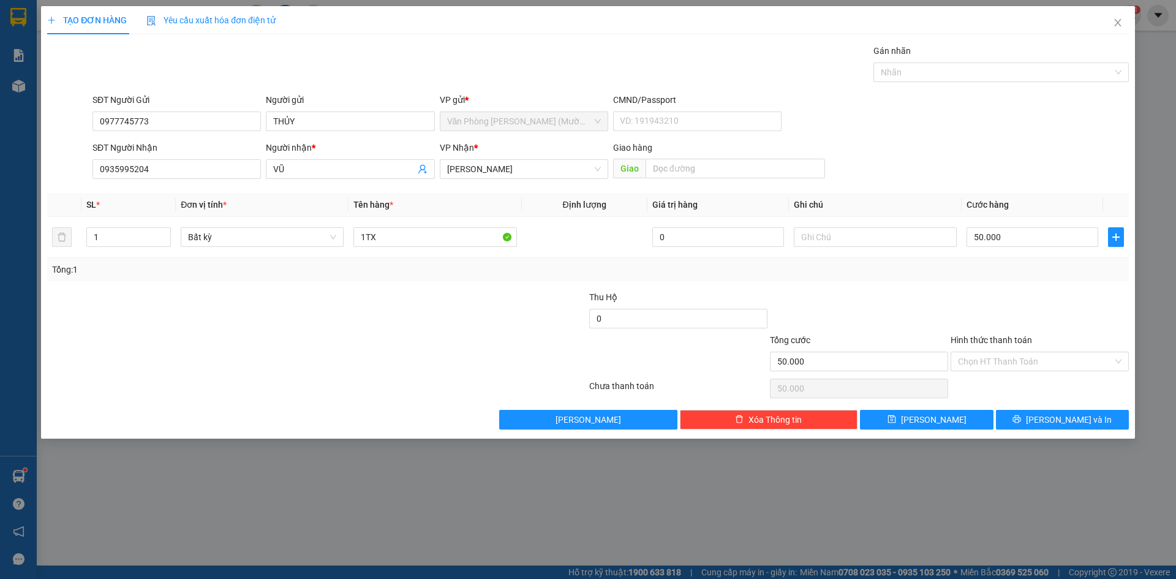
drag, startPoint x: 1014, startPoint y: 276, endPoint x: 998, endPoint y: 141, distance: 135.7
click at [1014, 257] on div "SL * Đơn vị tính * Tên hàng * Định lượng Giá trị hàng Ghi chú Cước hàng 1 Bất k…" at bounding box center [588, 237] width 1082 height 88
click at [998, 140] on form "SĐT Người Gửi 0977745773 Người gửi THỦY VP gửi * Văn Phòng [PERSON_NAME] ([PERS…" at bounding box center [588, 138] width 1082 height 91
click at [1031, 259] on div "Tổng: 1" at bounding box center [588, 269] width 1082 height 23
click at [1046, 155] on div "SĐT Người Nhận 0935995204 Người nhận * VŨ VP Nhận * [PERSON_NAME] hàng Giao" at bounding box center [610, 162] width 1041 height 43
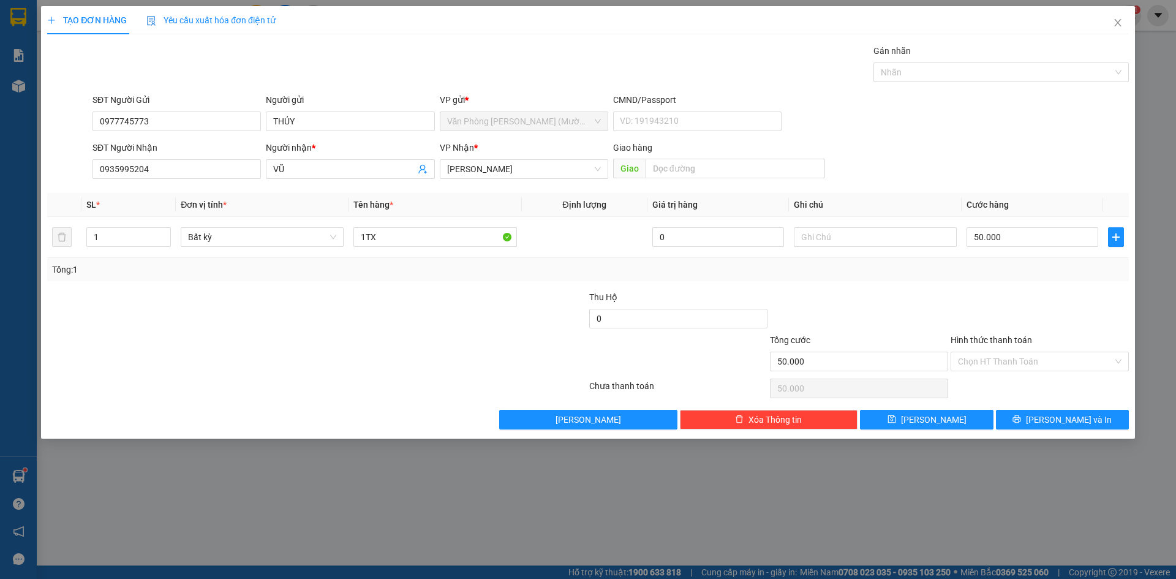
click at [1005, 282] on div "Transit Pickup Surcharge Ids Transit Deliver Surcharge Ids Transit Deliver Surc…" at bounding box center [588, 236] width 1082 height 385
click at [1005, 157] on div "SĐT Người Nhận 0935995204 Người nhận * VŨ VP Nhận * [PERSON_NAME] hàng Giao" at bounding box center [610, 162] width 1041 height 43
click at [1038, 364] on input "Hình thức thanh toán" at bounding box center [1035, 361] width 155 height 18
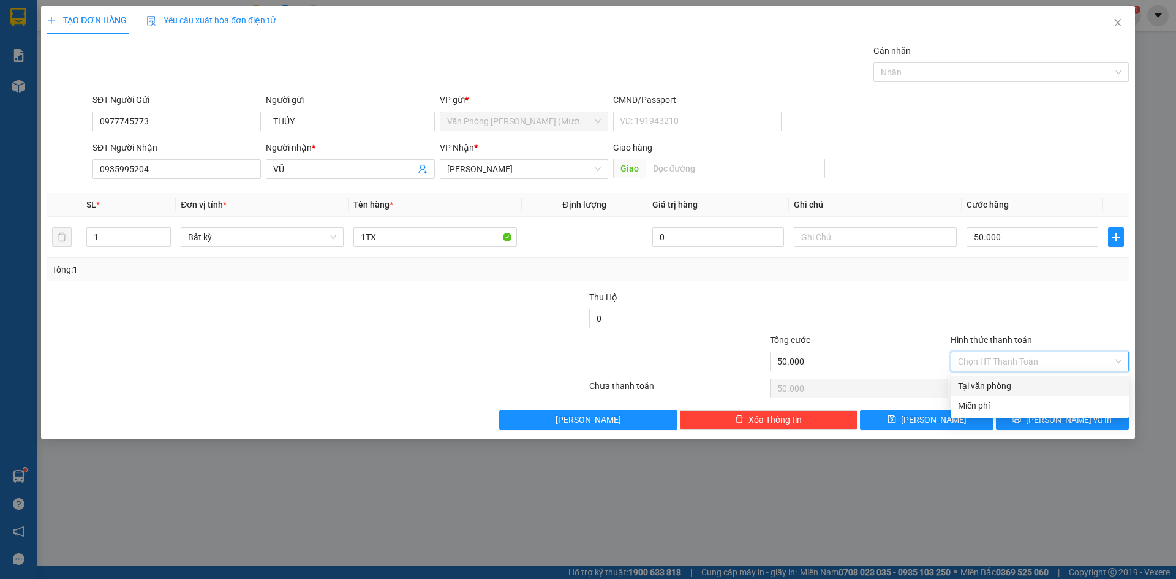
click at [1032, 383] on div "Tại văn phòng" at bounding box center [1040, 385] width 164 height 13
type input "0"
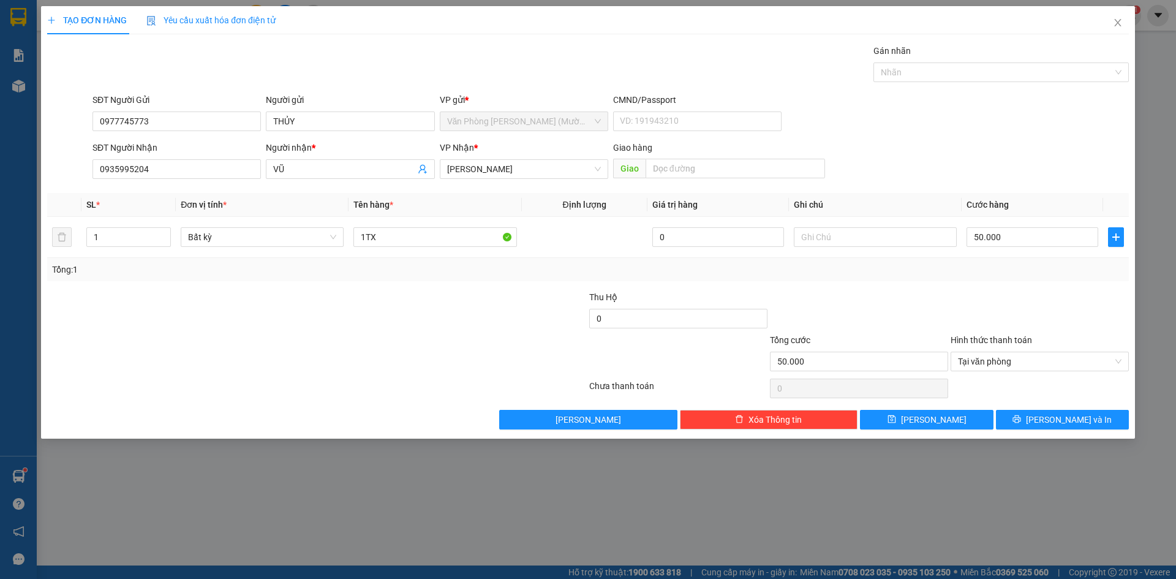
click at [1066, 295] on div at bounding box center [1039, 311] width 181 height 43
click at [1077, 423] on span "[PERSON_NAME] và In" at bounding box center [1069, 419] width 86 height 13
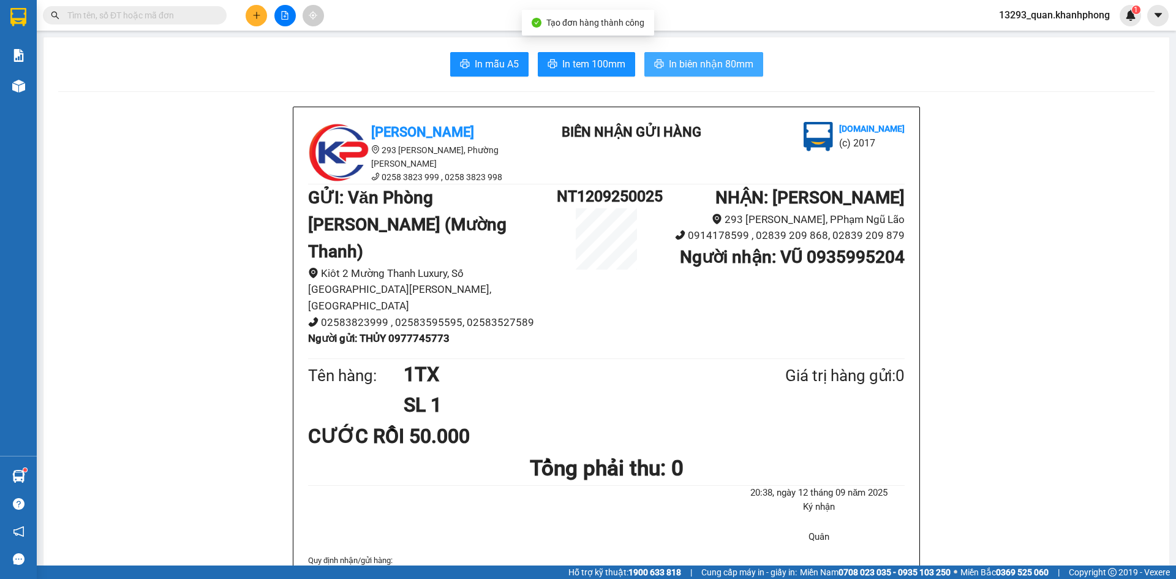
click at [742, 62] on span "In biên nhận 80mm" at bounding box center [711, 63] width 85 height 15
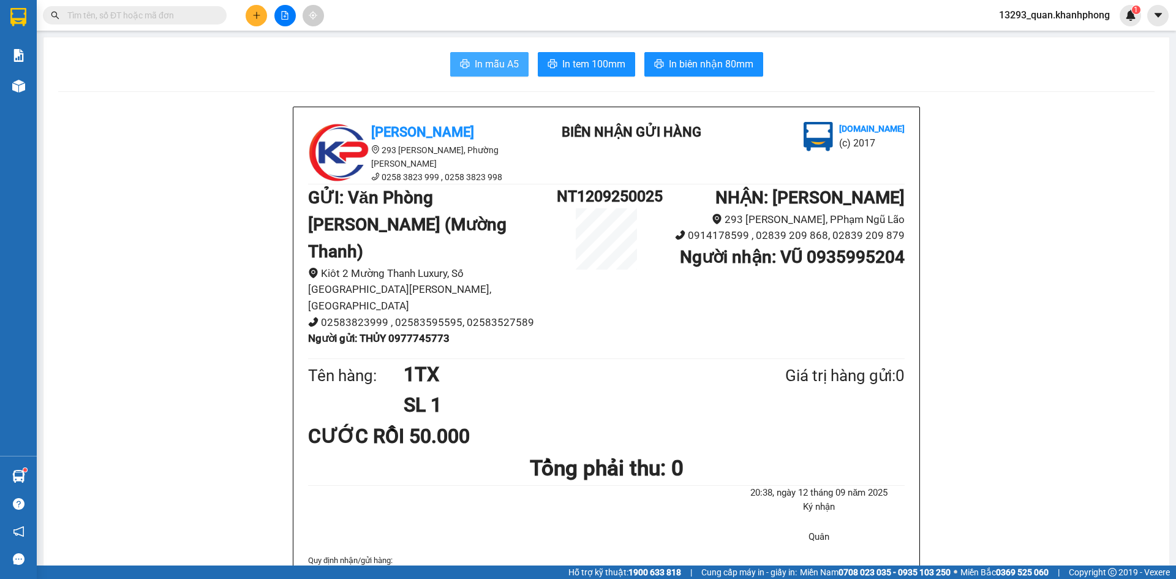
click at [475, 59] on span "In mẫu A5" at bounding box center [497, 63] width 44 height 15
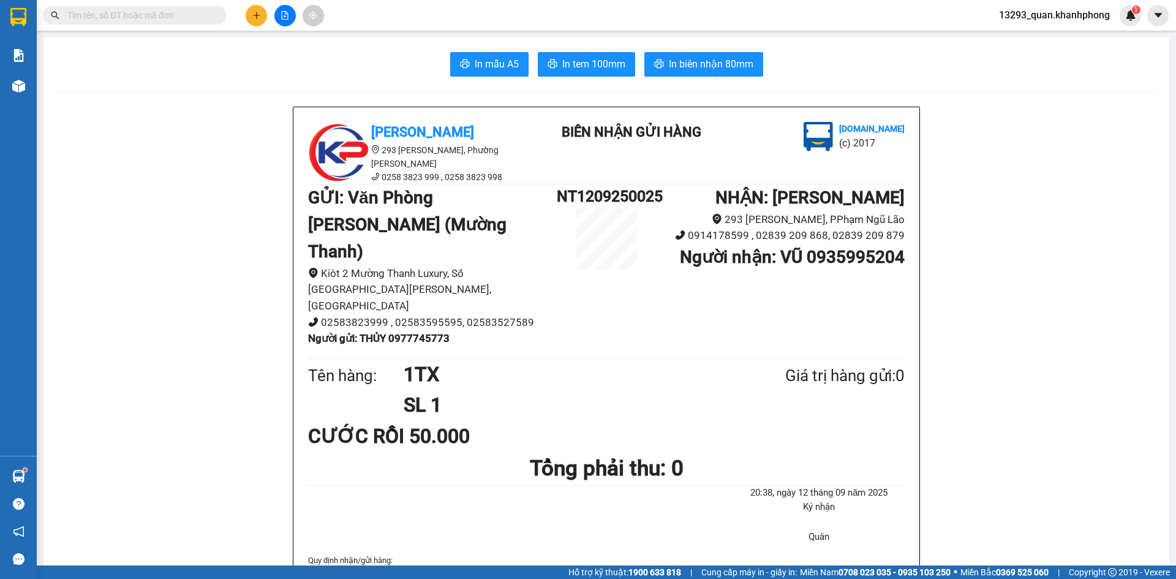
drag, startPoint x: 1128, startPoint y: 183, endPoint x: 1153, endPoint y: 161, distance: 33.4
